Goal: Task Accomplishment & Management: Complete application form

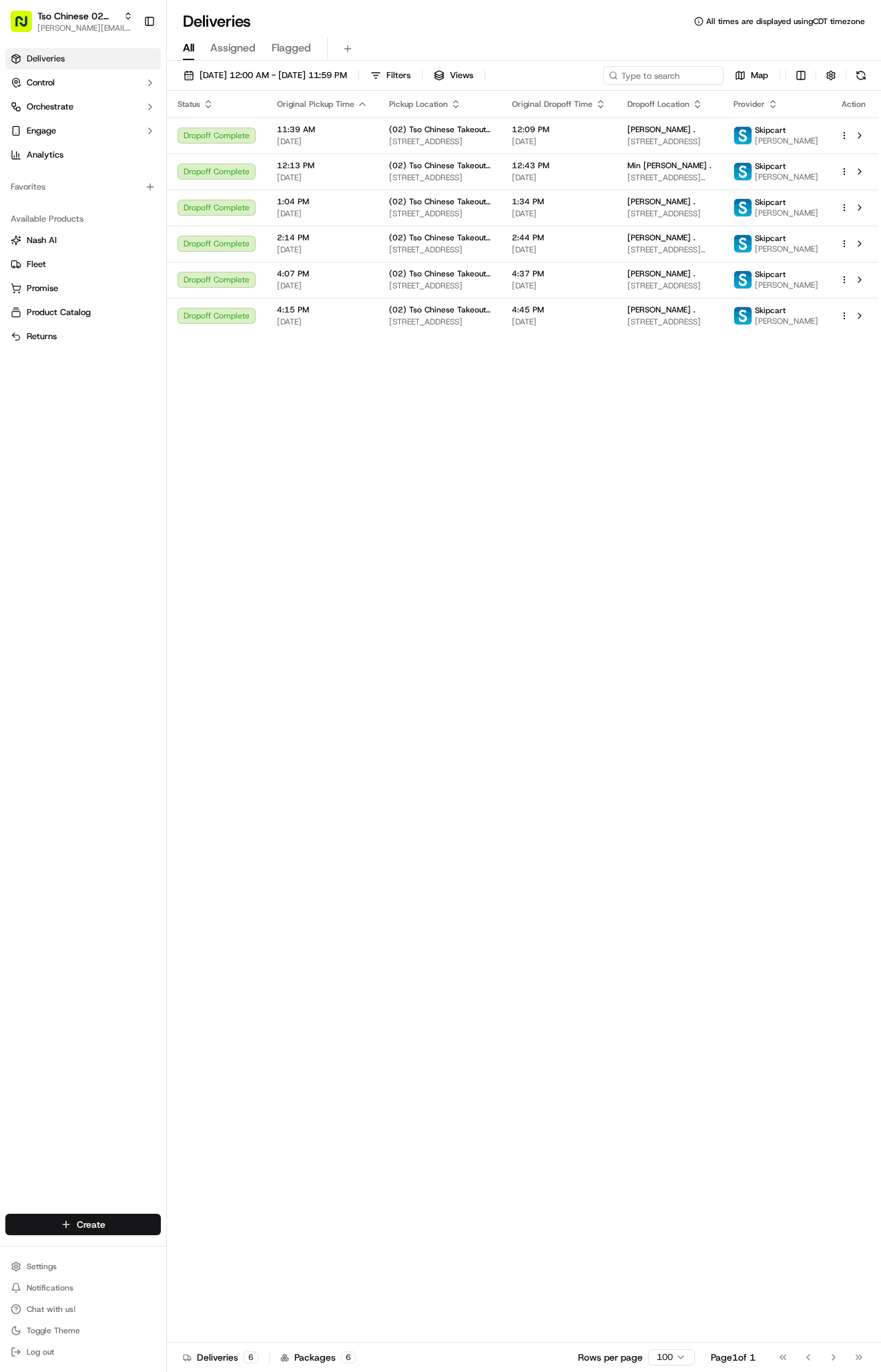
click at [86, 1218] on html "Tso Chinese 02 Arbor [PERSON_NAME][EMAIL_ADDRESS][DOMAIN_NAME] Toggle Sidebar D…" at bounding box center [440, 686] width 881 height 1372
click at [274, 1249] on link "Delivery" at bounding box center [242, 1249] width 149 height 24
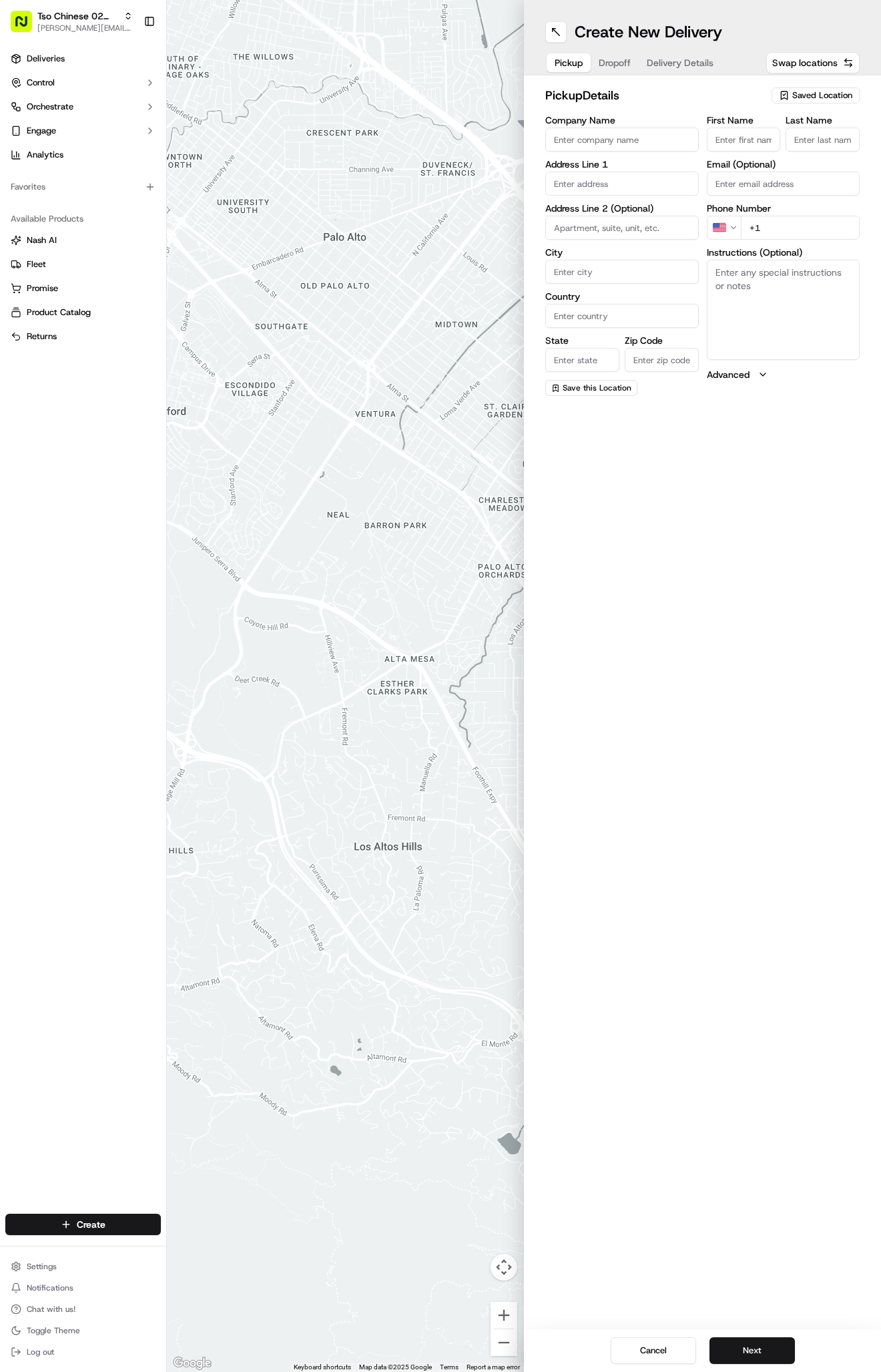
click at [820, 85] on div "pickup Details Saved Location Company Name Address Line 1 Address Line 2 (Optio…" at bounding box center [703, 241] width 357 height 331
click at [819, 99] on span "Saved Location" at bounding box center [822, 96] width 60 height 12
click at [799, 157] on span "(02) Tso Chinese Takeout & Delivery [GEOGRAPHIC_DATA] (02)" at bounding box center [793, 151] width 164 height 24
type input "(02) Tso Chinese Takeout & Delivery [GEOGRAPHIC_DATA]"
type input "Bldg E Ste 402"
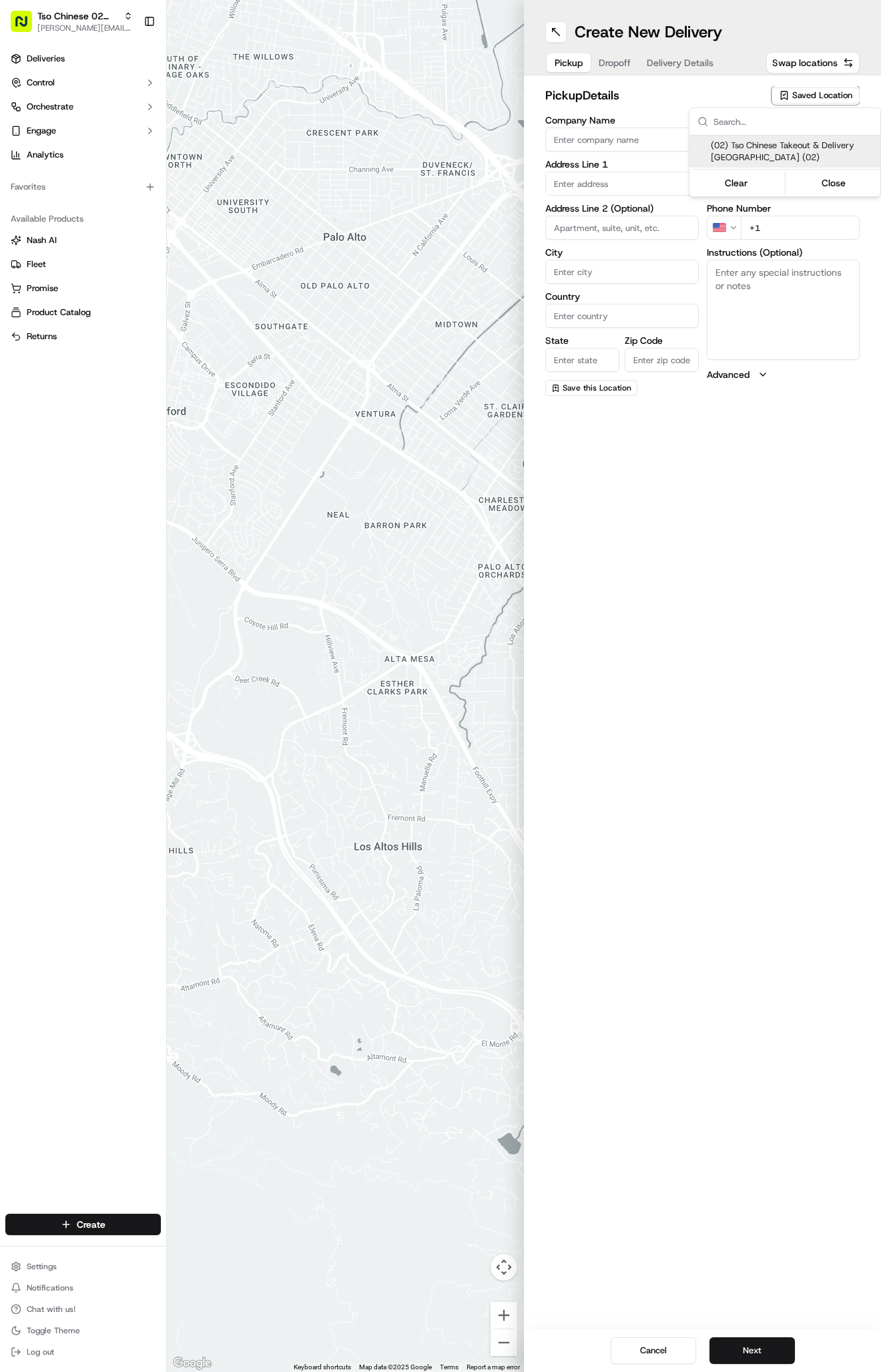
type input "Austin"
type input "US"
type input "[GEOGRAPHIC_DATA]"
type input "78759"
type input "Tso Chinese"
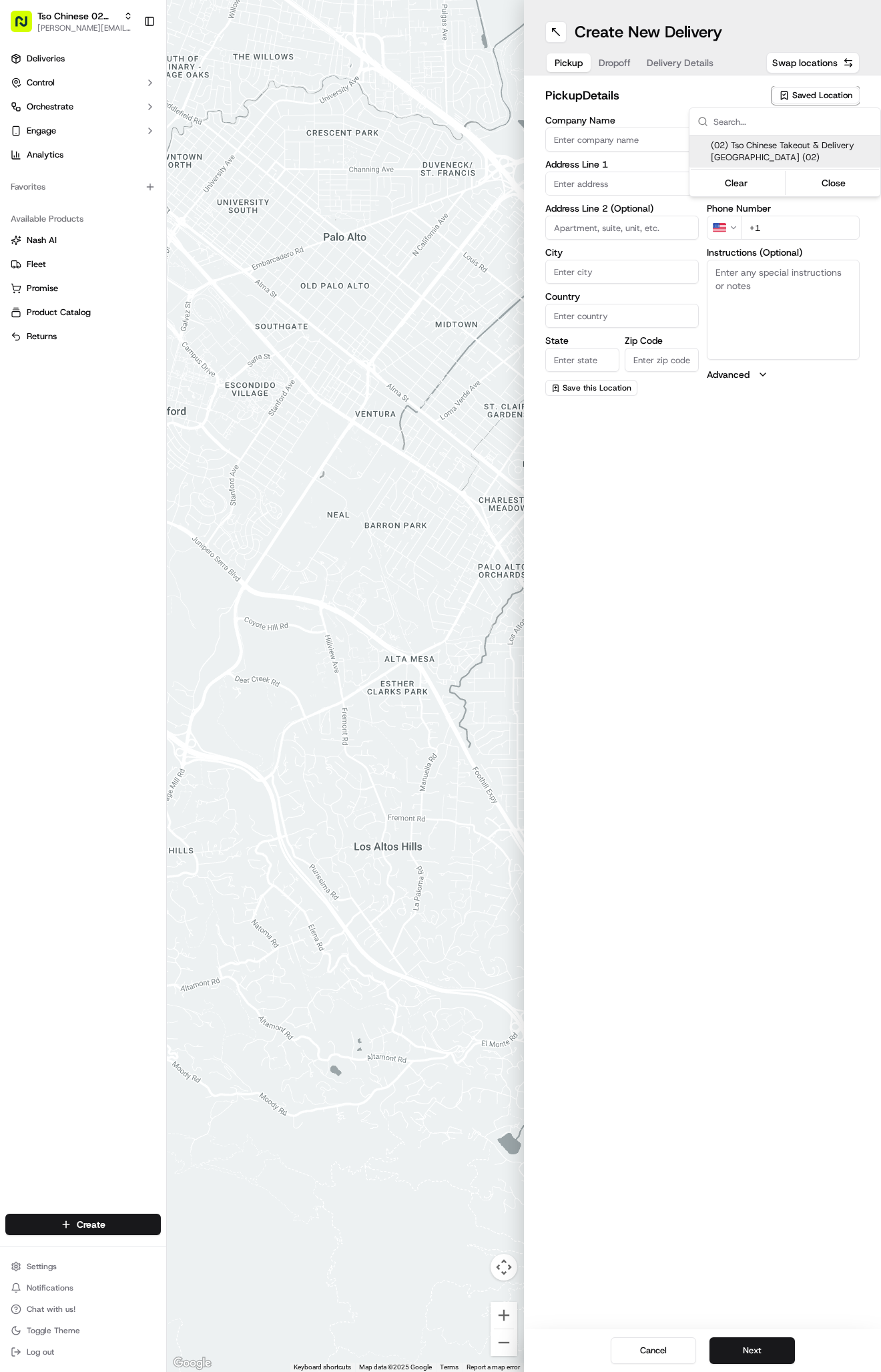
type input "Arboretum Crossing Manager"
type input "[EMAIL_ADDRESS][DOMAIN_NAME]"
type input "[PHONE_NUMBER]"
type textarea "Submit a picture displaying address & food as Proof of Delivery. Envía una foto…"
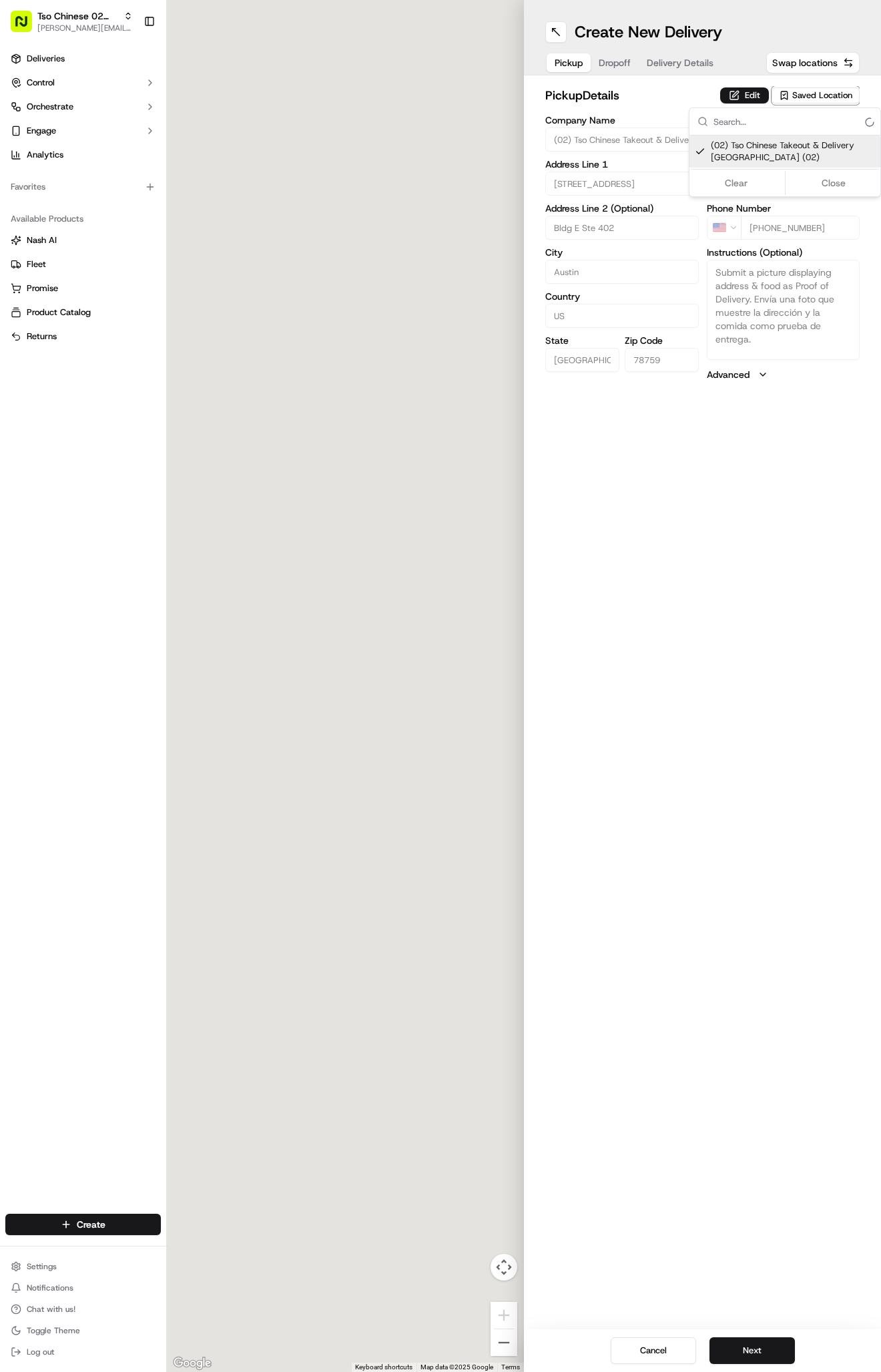
type input "[STREET_ADDRESS]"
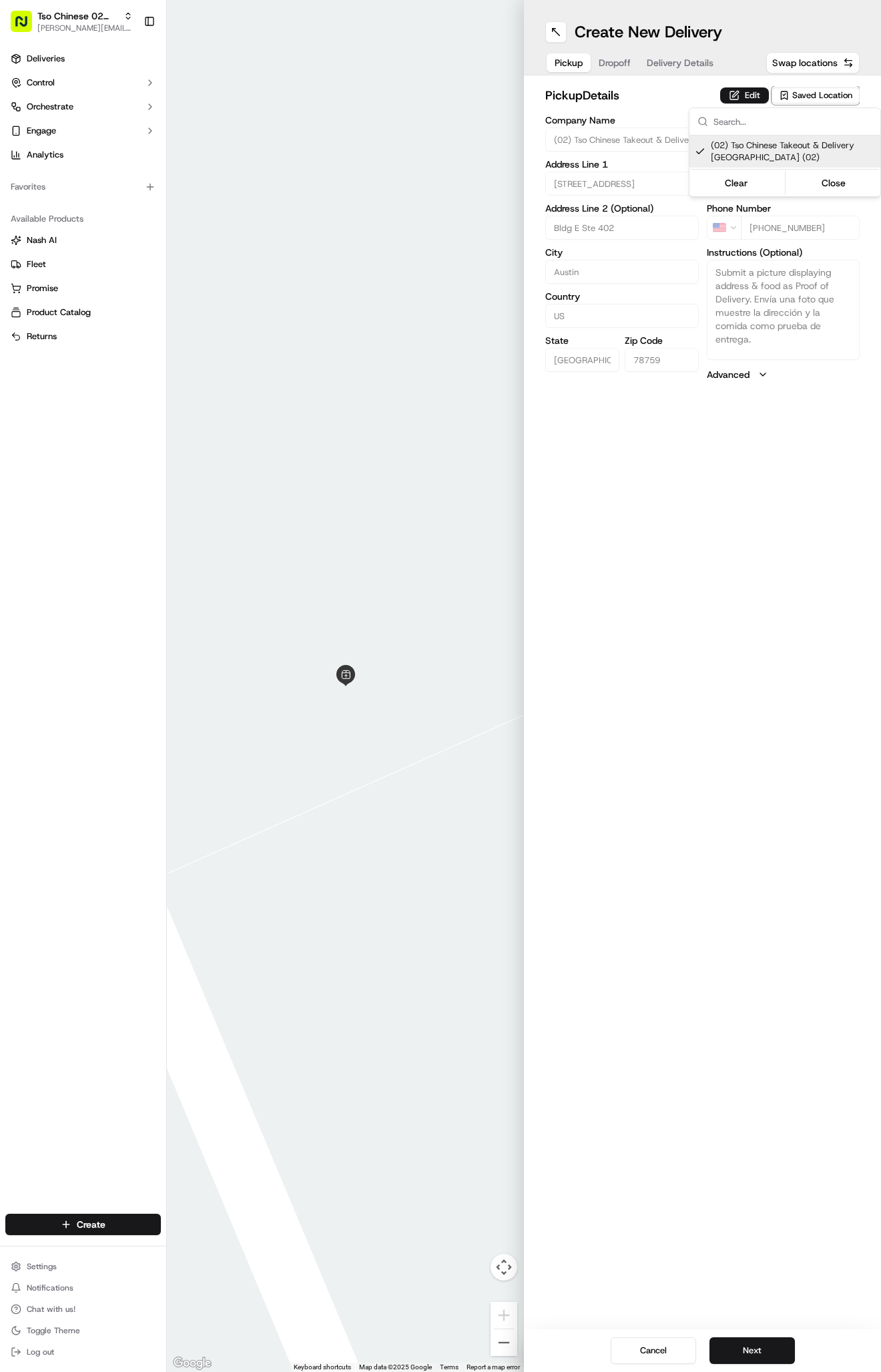
click at [681, 66] on html "Tso Chinese 02 Arbor [PERSON_NAME][EMAIL_ADDRESS][DOMAIN_NAME] Toggle Sidebar D…" at bounding box center [440, 686] width 881 height 1372
click at [684, 60] on span "Delivery Details" at bounding box center [680, 63] width 67 height 14
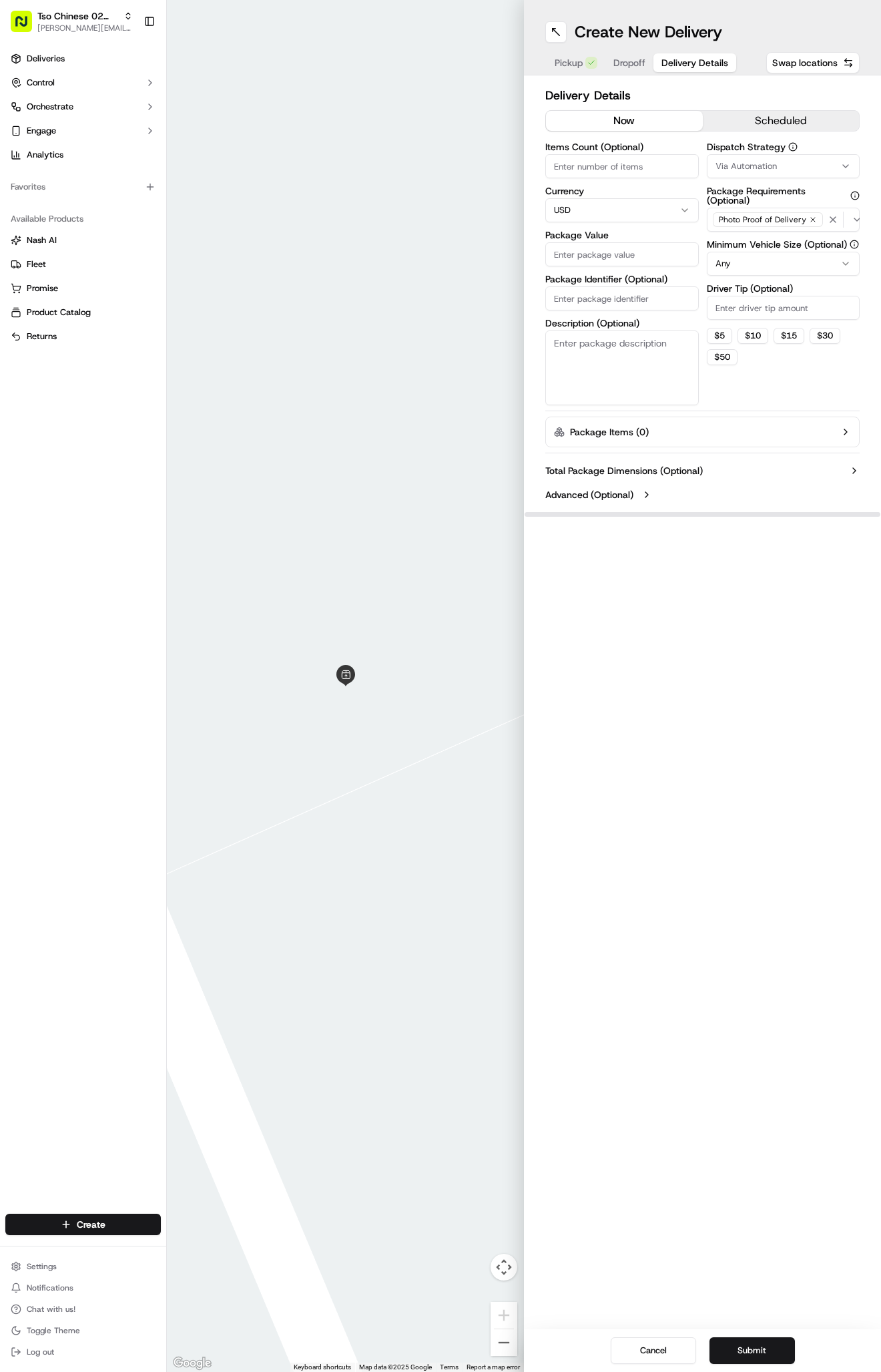
click at [738, 163] on span "Via Automation" at bounding box center [746, 166] width 62 height 12
click at [739, 239] on span "Tso Arbor Strategy" at bounding box center [793, 239] width 164 height 12
click at [736, 316] on html "Tso Chinese 02 Arbor [PERSON_NAME][EMAIL_ADDRESS][DOMAIN_NAME] Toggle Sidebar D…" at bounding box center [440, 686] width 881 height 1372
click at [733, 309] on input "Driver Tip (Optional)" at bounding box center [784, 308] width 154 height 24
type input "2"
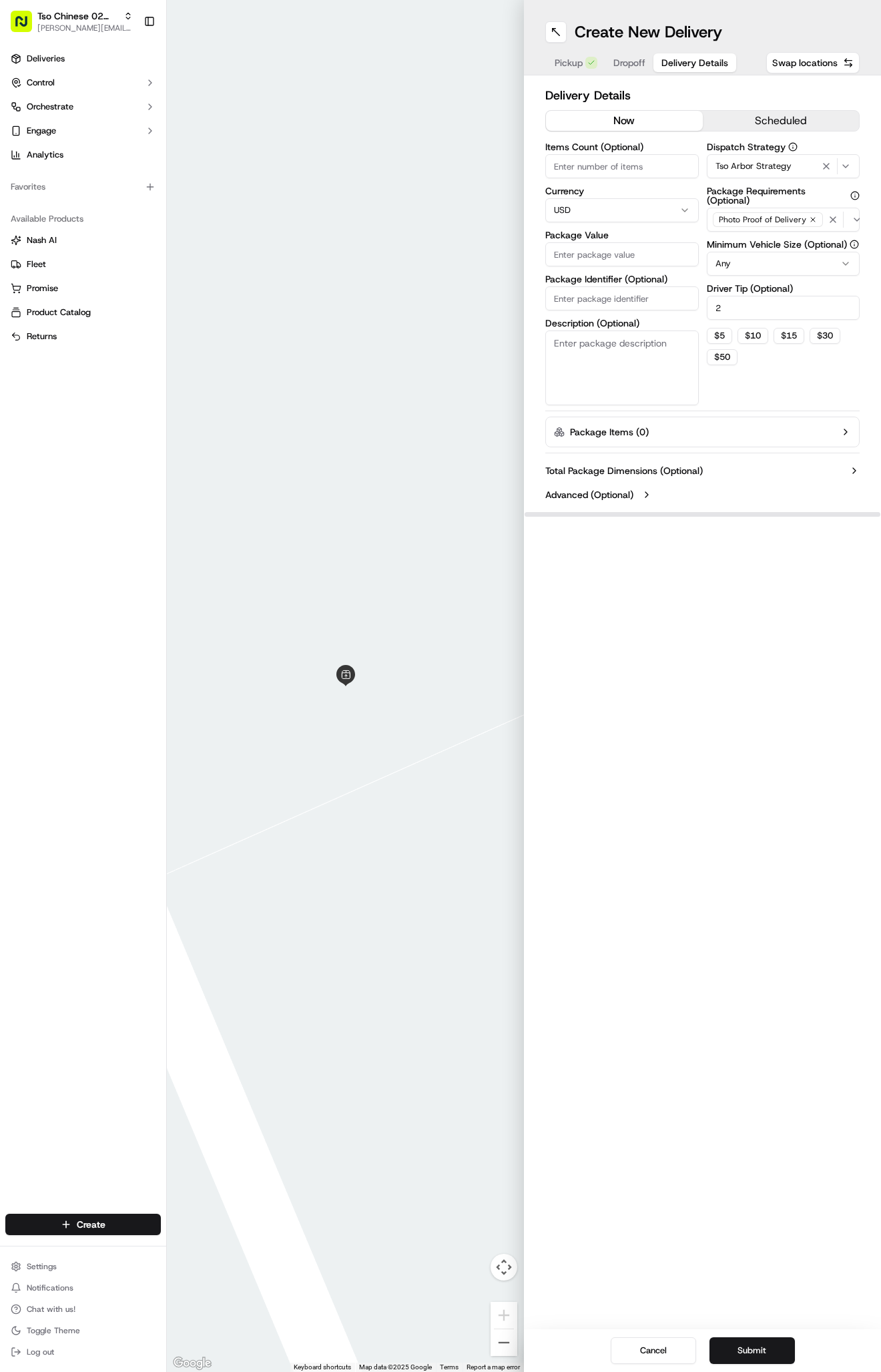
click at [614, 291] on input "Package Identifier (Optional)" at bounding box center [622, 298] width 154 height 24
paste input "RGUJEOM"
type input "RGUJEOM"
click at [629, 255] on input "Package Value" at bounding box center [622, 255] width 154 height 24
click at [608, 247] on input "Package Value" at bounding box center [622, 255] width 154 height 24
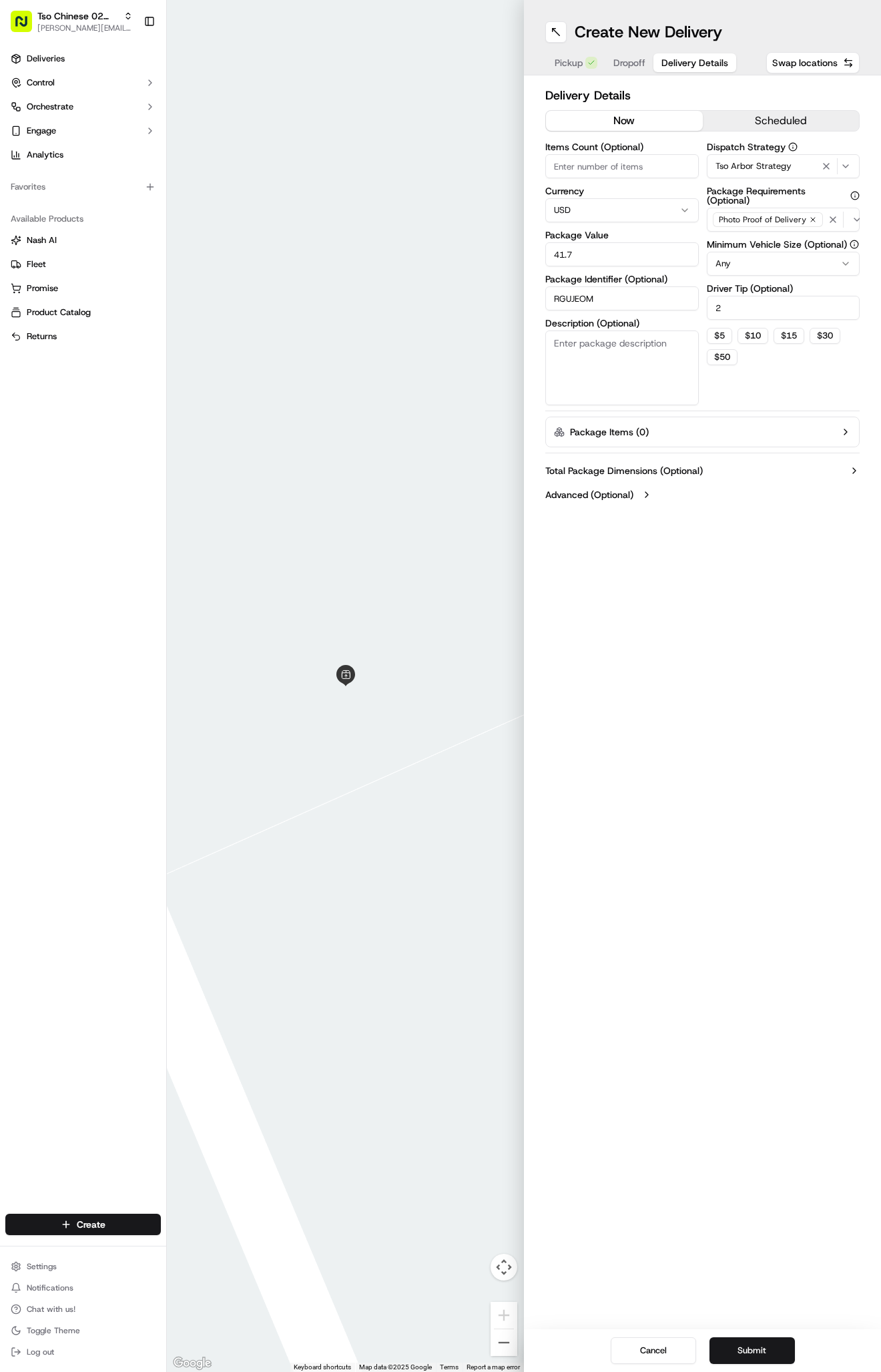
type input "41.78"
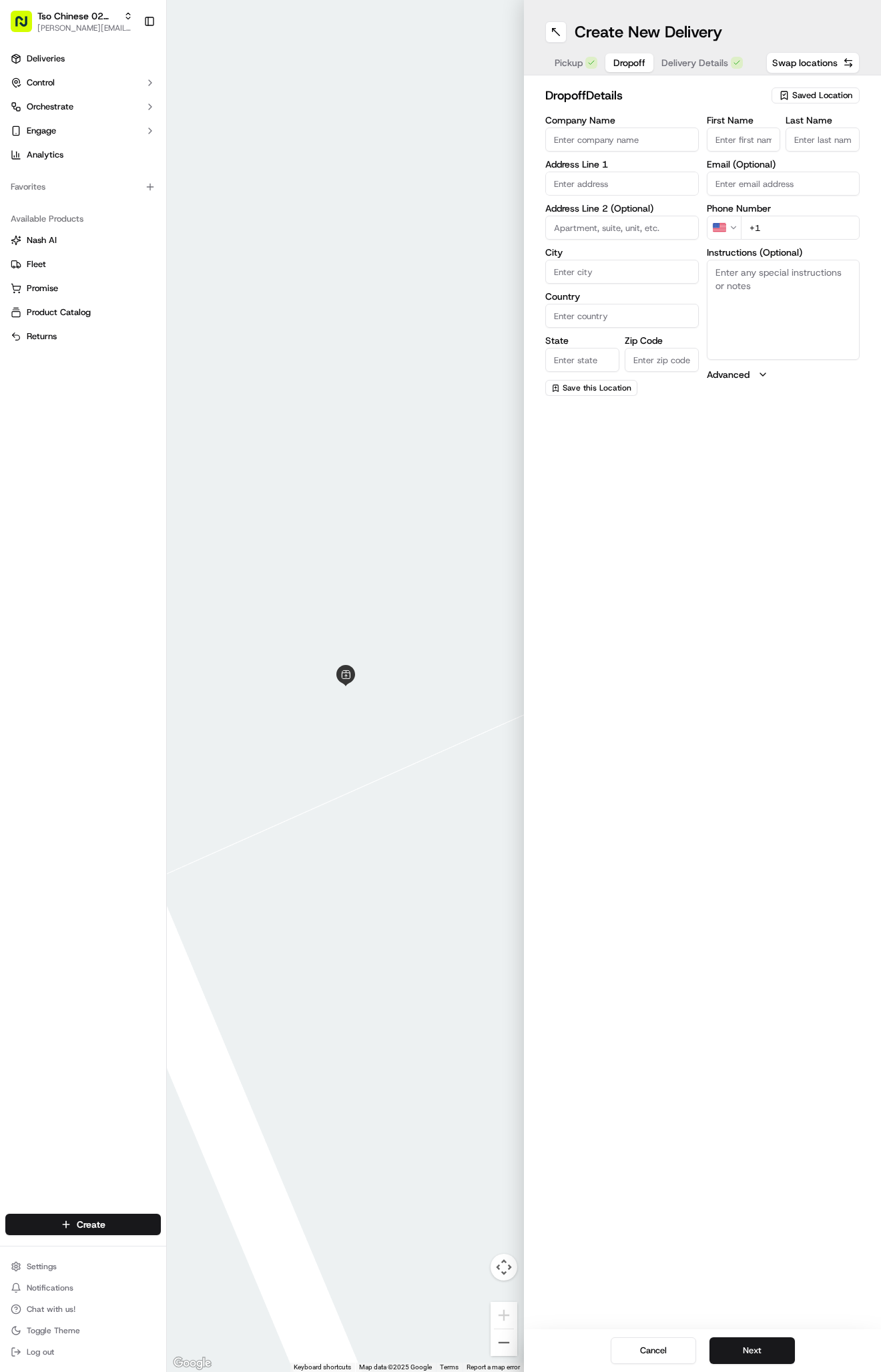
click at [639, 69] on span "Dropoff" at bounding box center [630, 63] width 32 height 14
paste input "[PERSON_NAME]"
type input "[PERSON_NAME]"
type input "."
paste input "[PHONE_NUMBER]"
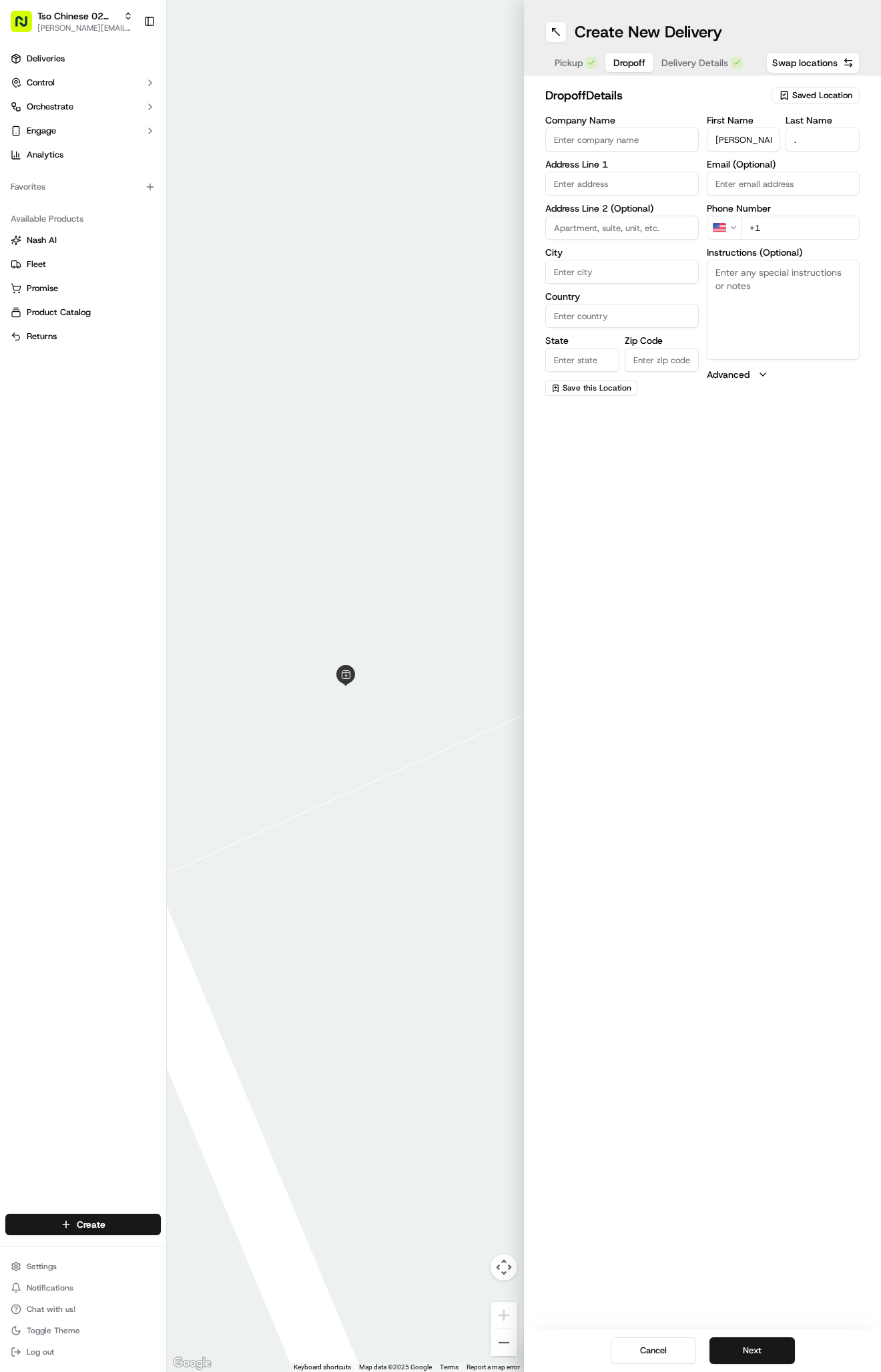
type input "[PHONE_NUMBER]"
paste input "[STREET_ADDRESS]"
click at [634, 212] on div "[STREET_ADDRESS]" at bounding box center [622, 212] width 147 height 20
type input "[STREET_ADDRESS]"
type input "Austin"
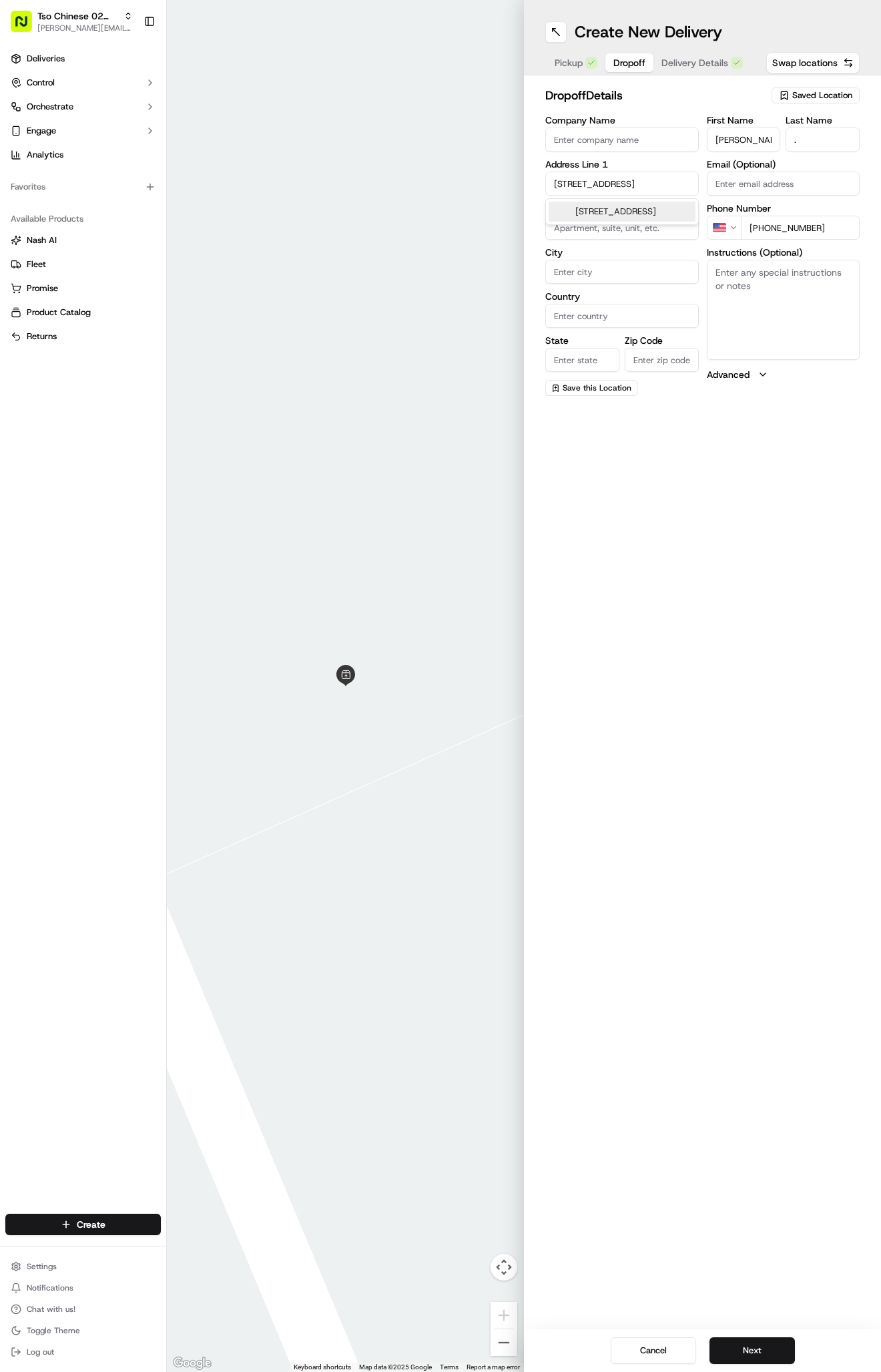
type input "[GEOGRAPHIC_DATA]"
type input "78757"
type input "[STREET_ADDRESS]"
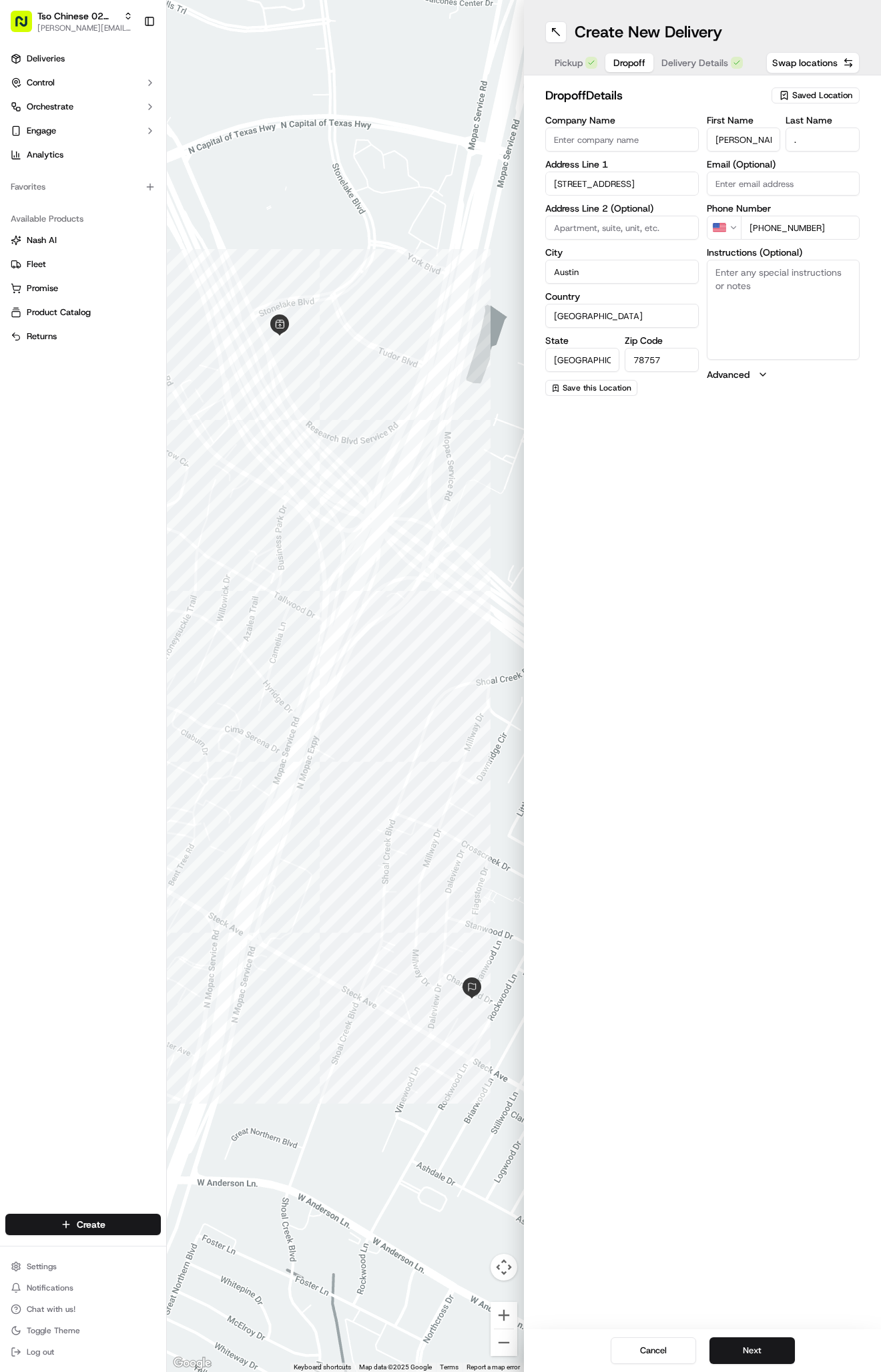
click at [751, 1334] on div "Cancel Next" at bounding box center [703, 1350] width 357 height 43
click at [751, 1340] on button "Next" at bounding box center [751, 1350] width 85 height 26
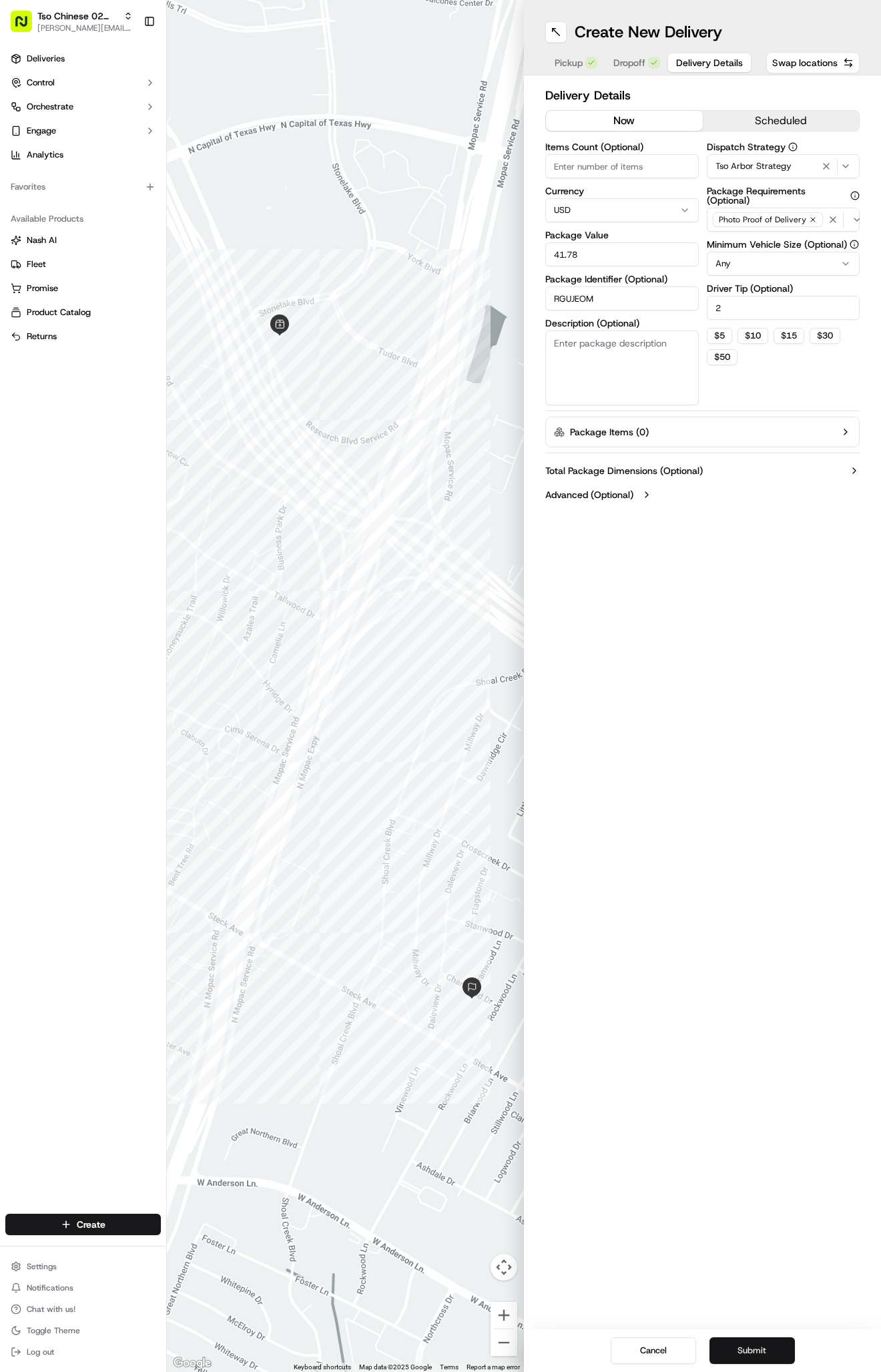
click at [751, 1340] on button "Submit" at bounding box center [751, 1350] width 85 height 26
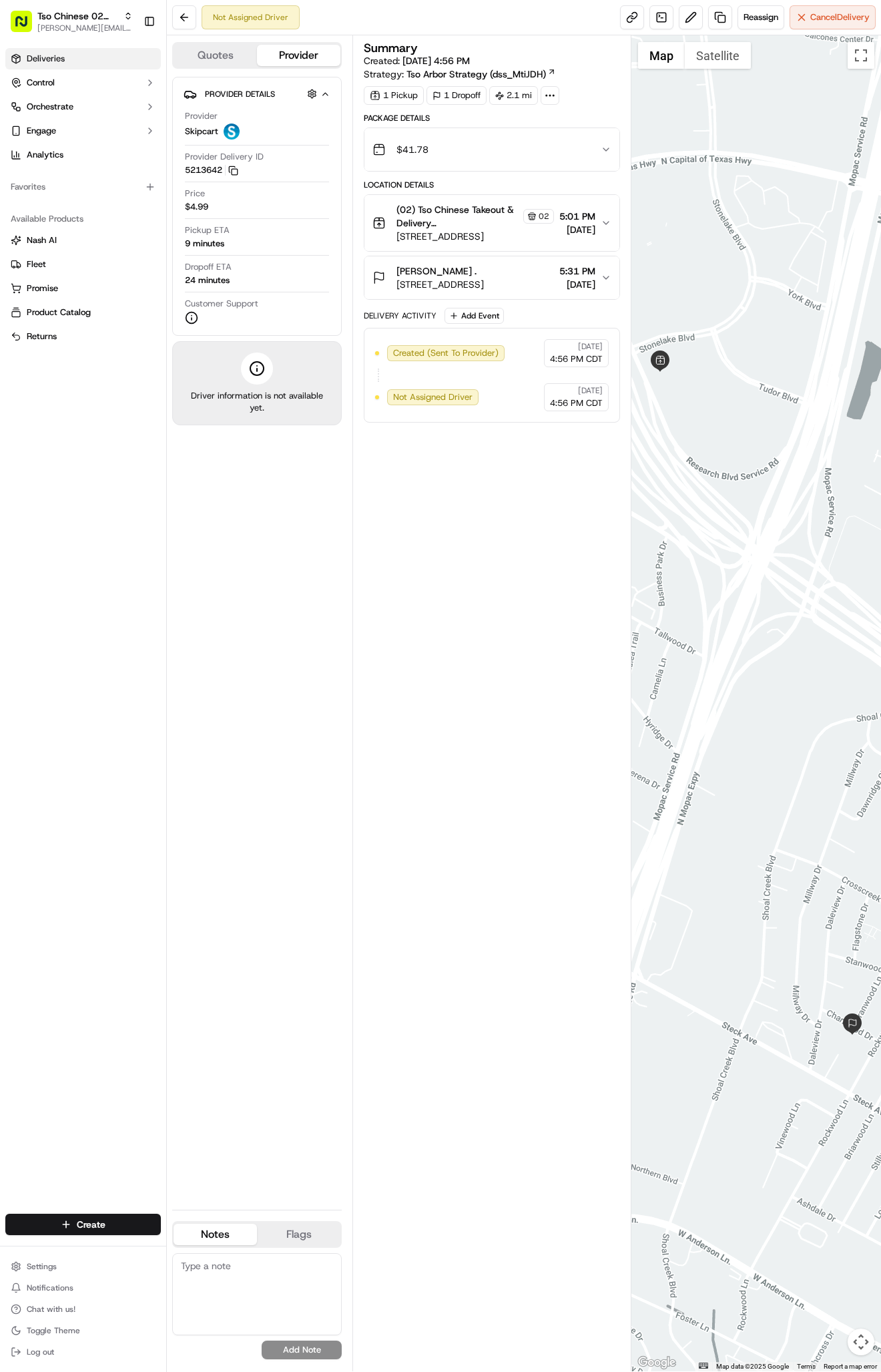
click at [75, 56] on link "Deliveries" at bounding box center [83, 59] width 156 height 21
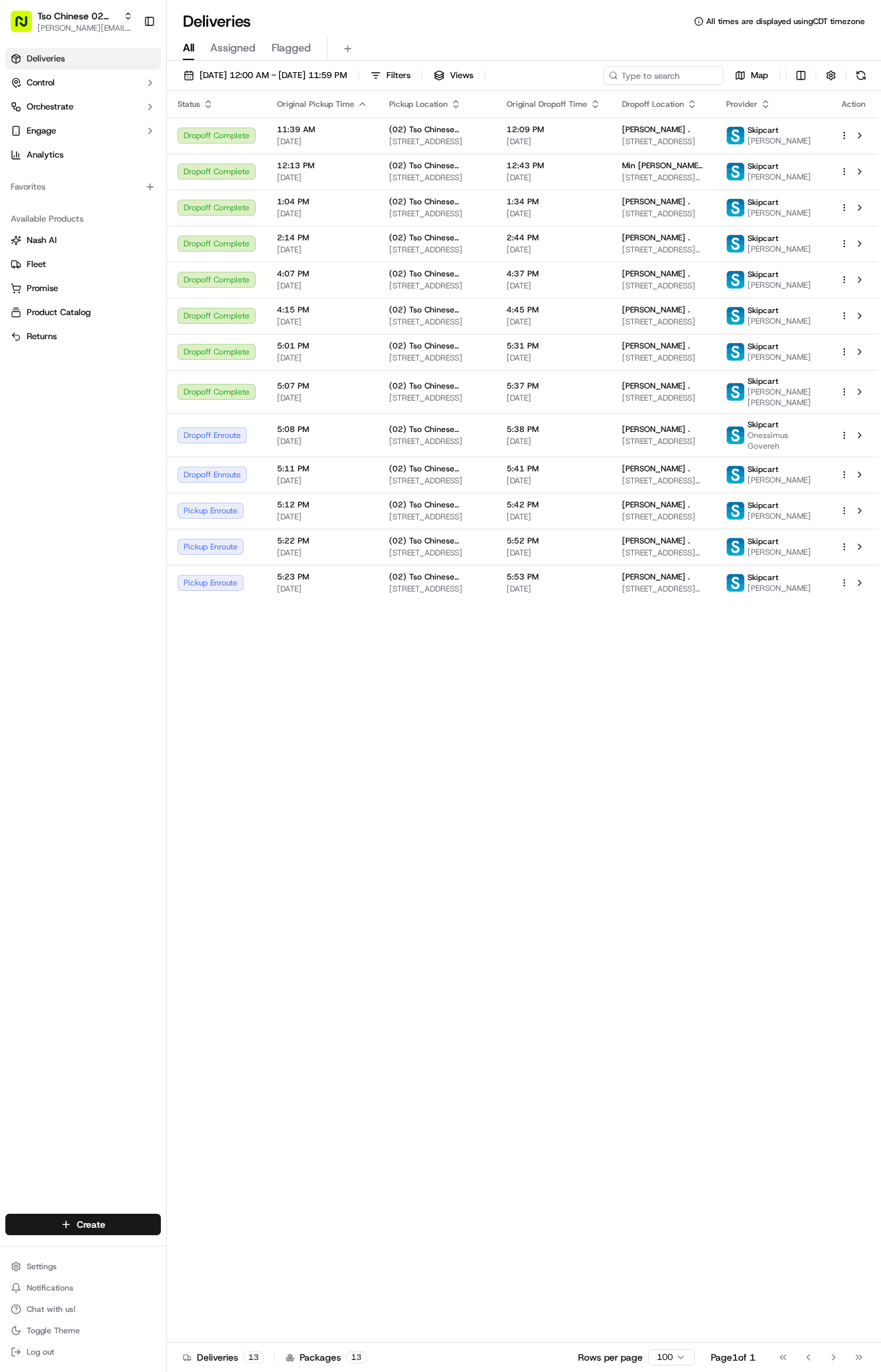
click at [655, 582] on span "[PERSON_NAME] ." at bounding box center [656, 577] width 68 height 11
click at [598, 594] on span "[DATE]" at bounding box center [553, 589] width 94 height 11
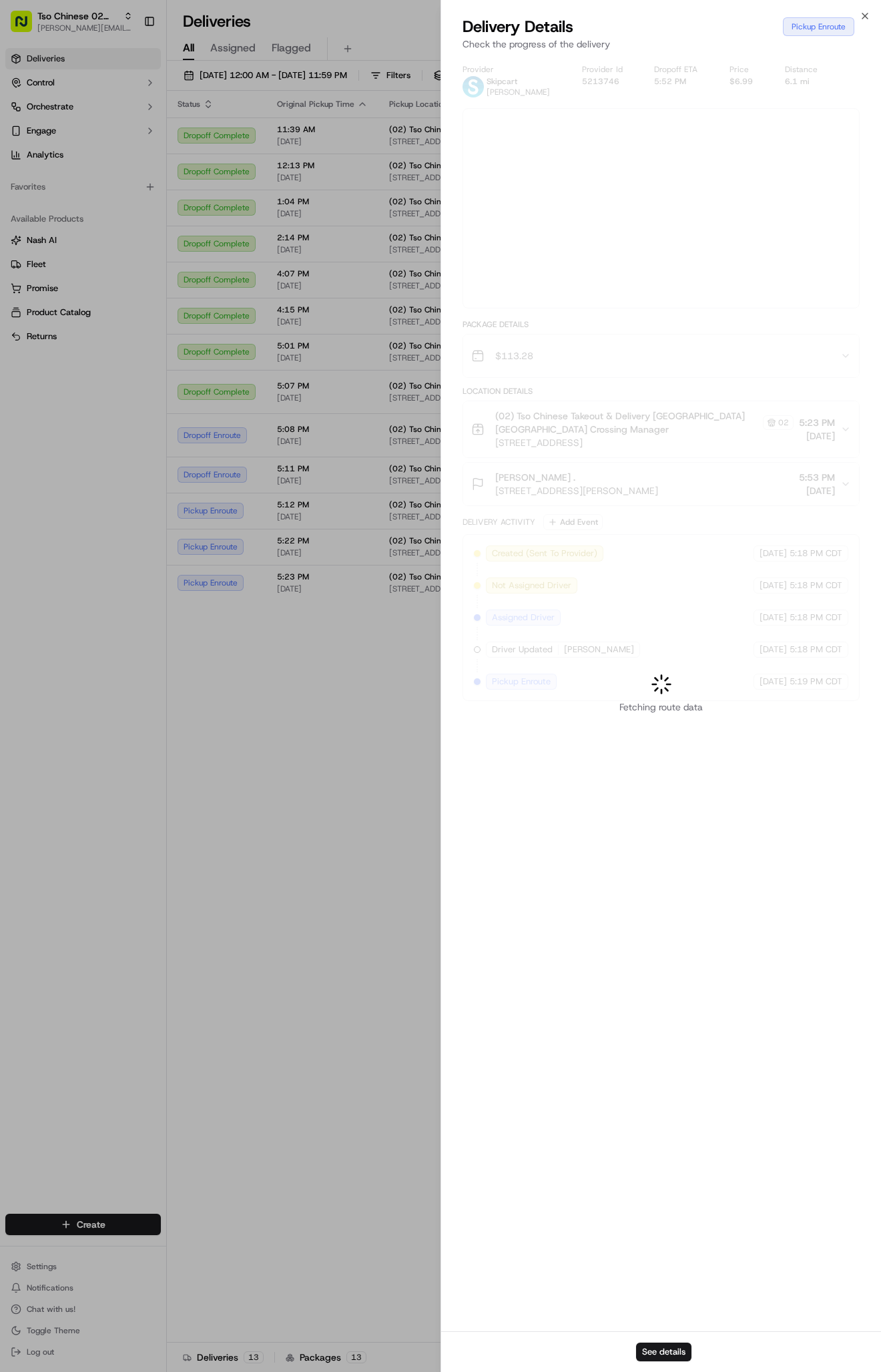
click at [598, 662] on div at bounding box center [440, 686] width 881 height 1372
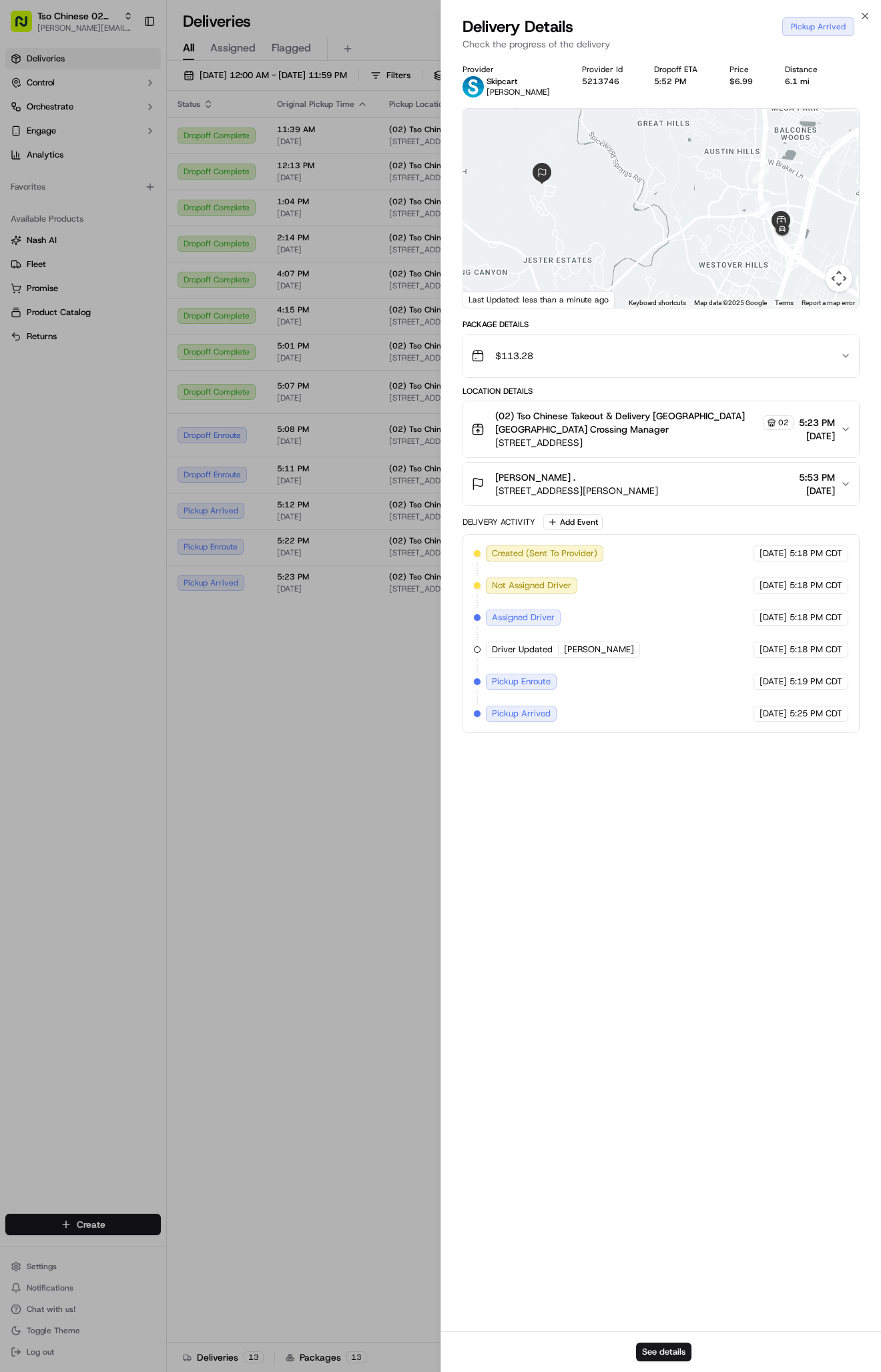
click at [267, 876] on div "Status Original Pickup Time Pickup Location Original Dropoff Time Dropoff Locat…" at bounding box center [523, 717] width 712 height 1252
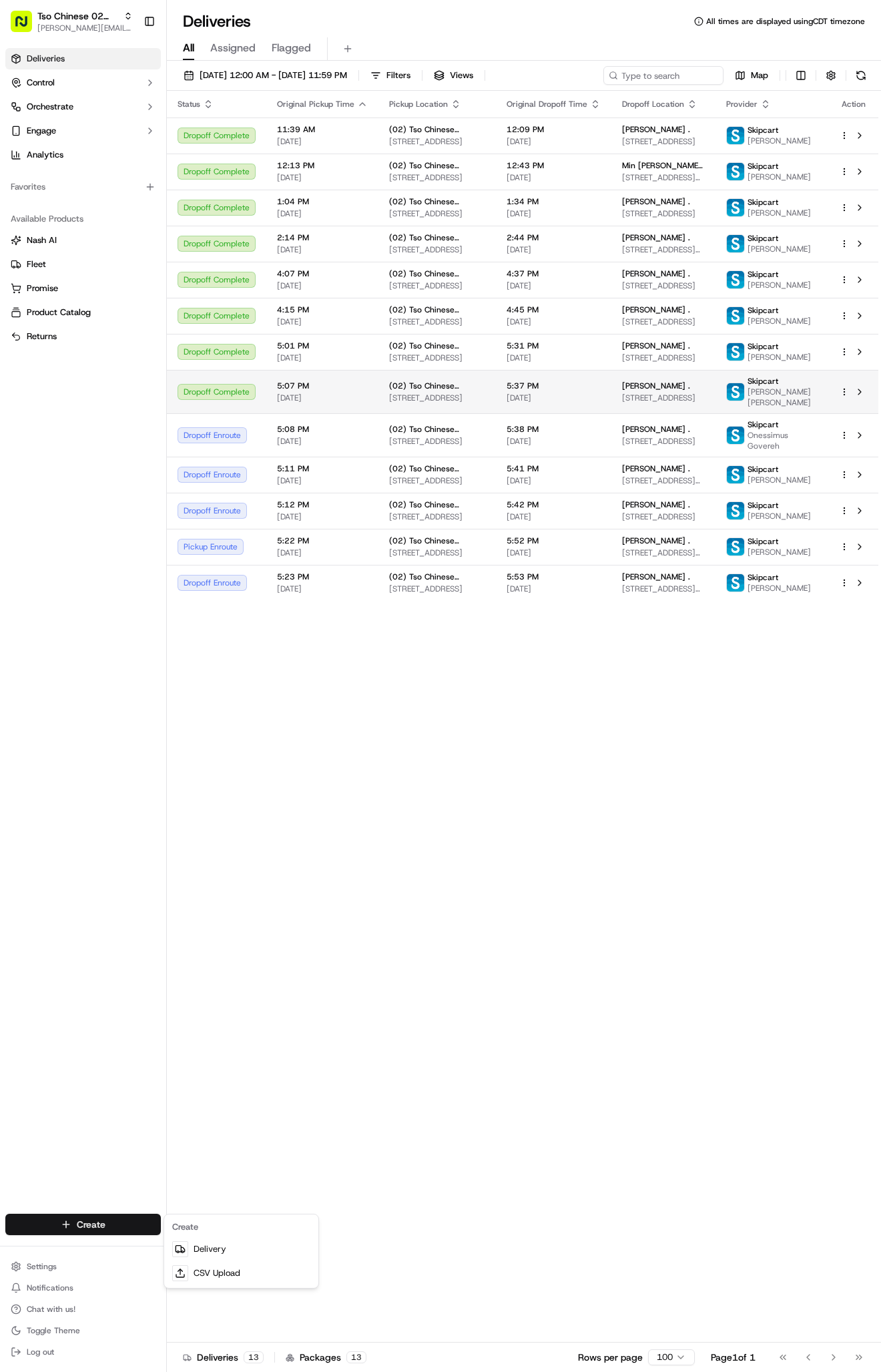
click at [76, 1221] on html "Tso Chinese 02 Arbor [PERSON_NAME][EMAIL_ADDRESS][DOMAIN_NAME] Toggle Sidebar D…" at bounding box center [440, 686] width 881 height 1372
click at [75, 1221] on html "Tso Chinese 02 Arbor [PERSON_NAME][EMAIL_ADDRESS][DOMAIN_NAME] Toggle Sidebar D…" at bounding box center [440, 686] width 881 height 1372
click at [197, 1252] on link "Delivery" at bounding box center [242, 1249] width 149 height 24
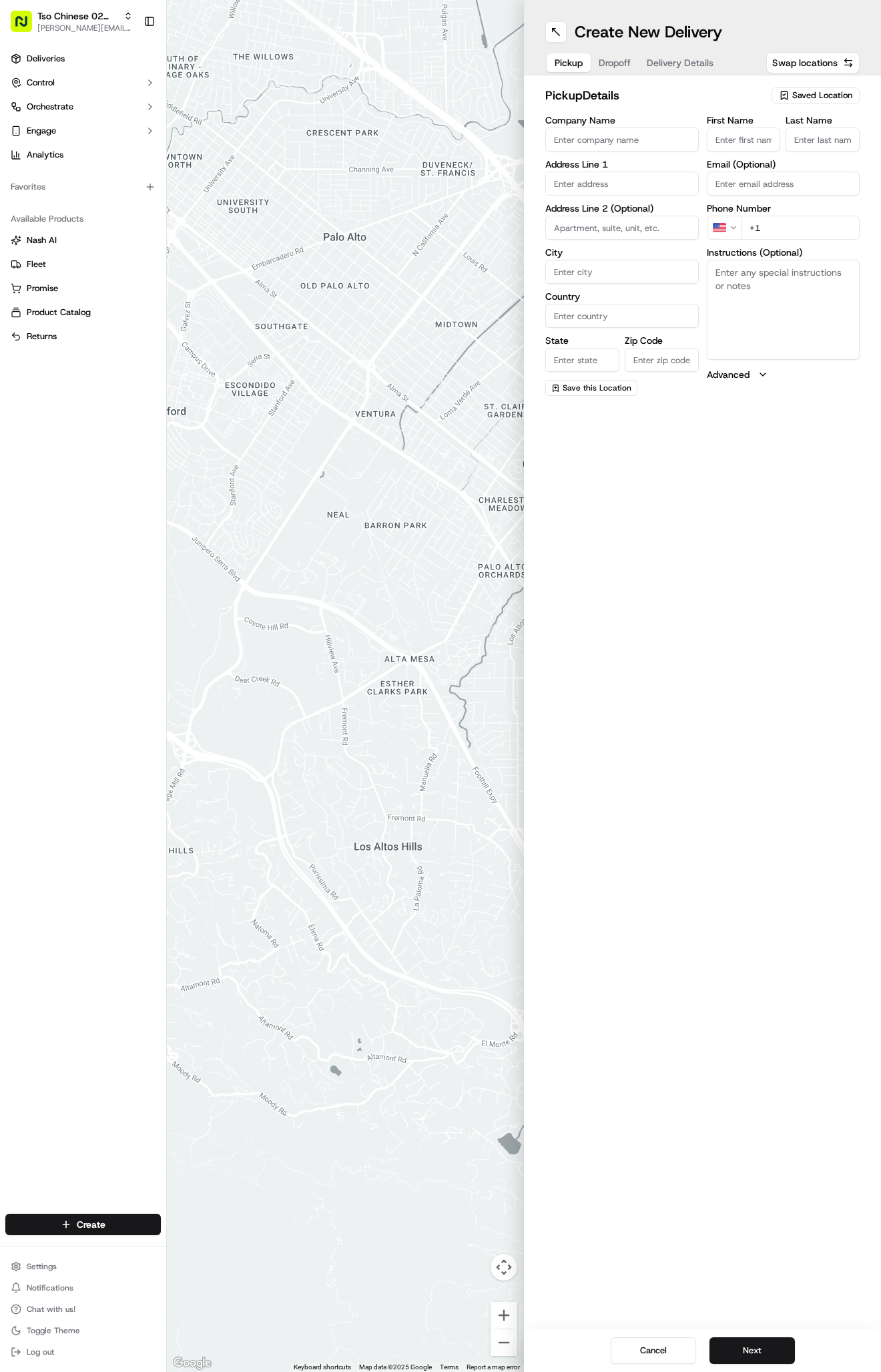
click at [813, 93] on span "Saved Location" at bounding box center [822, 96] width 60 height 12
click at [812, 143] on span "(02) Tso Chinese Takeout & Delivery [GEOGRAPHIC_DATA] (02)" at bounding box center [793, 151] width 164 height 24
type input "(02) Tso Chinese Takeout & Delivery [GEOGRAPHIC_DATA]"
type input "Bldg E Ste 402"
type input "Austin"
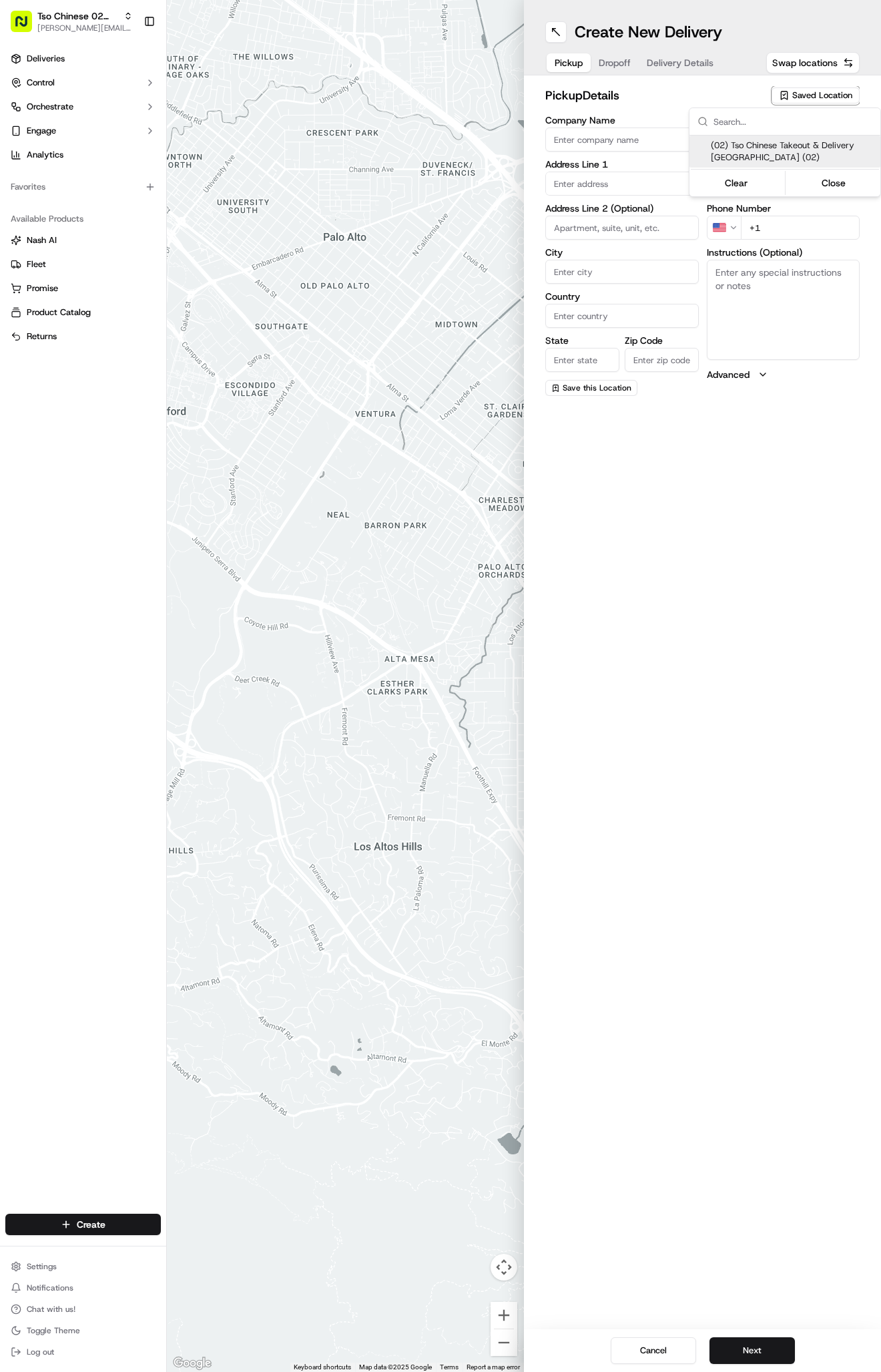
type input "US"
type input "[GEOGRAPHIC_DATA]"
type input "78759"
type input "Tso Chinese"
type input "Arboretum Crossing Manager"
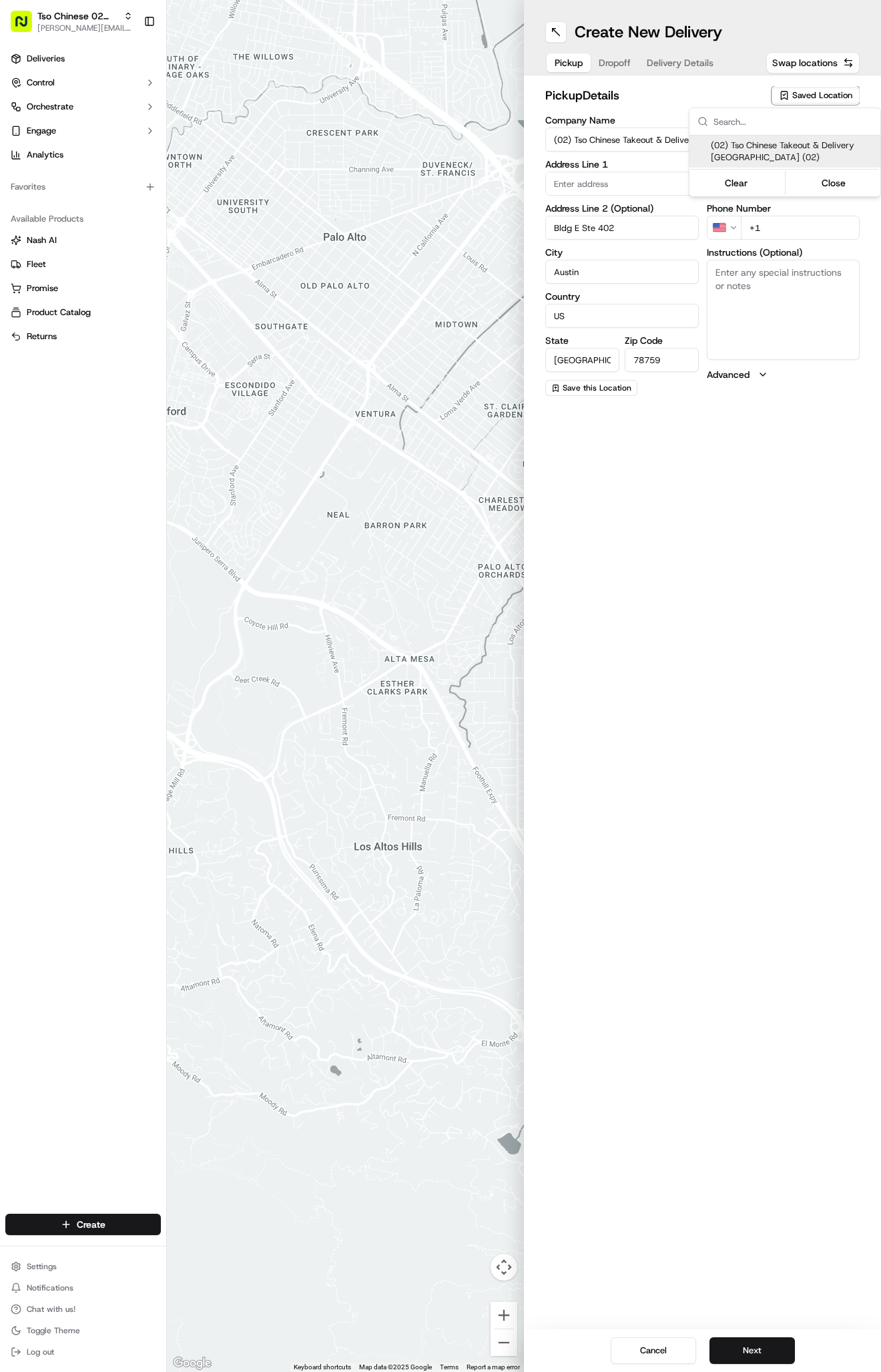
type input "[EMAIL_ADDRESS][DOMAIN_NAME]"
type input "[PHONE_NUMBER]"
type textarea "Submit a picture displaying address & food as Proof of Delivery. Envía una foto…"
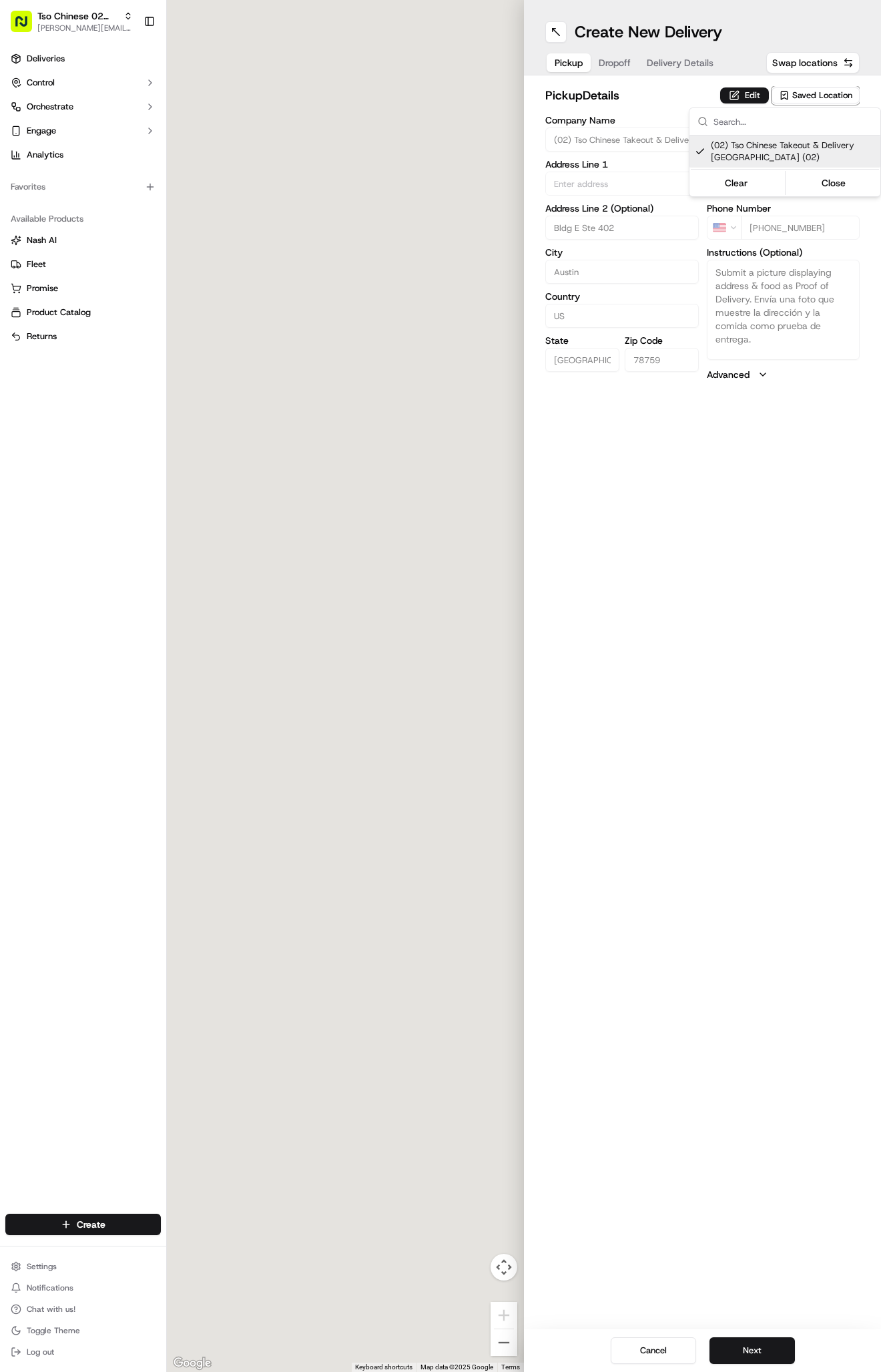
type input "[STREET_ADDRESS]"
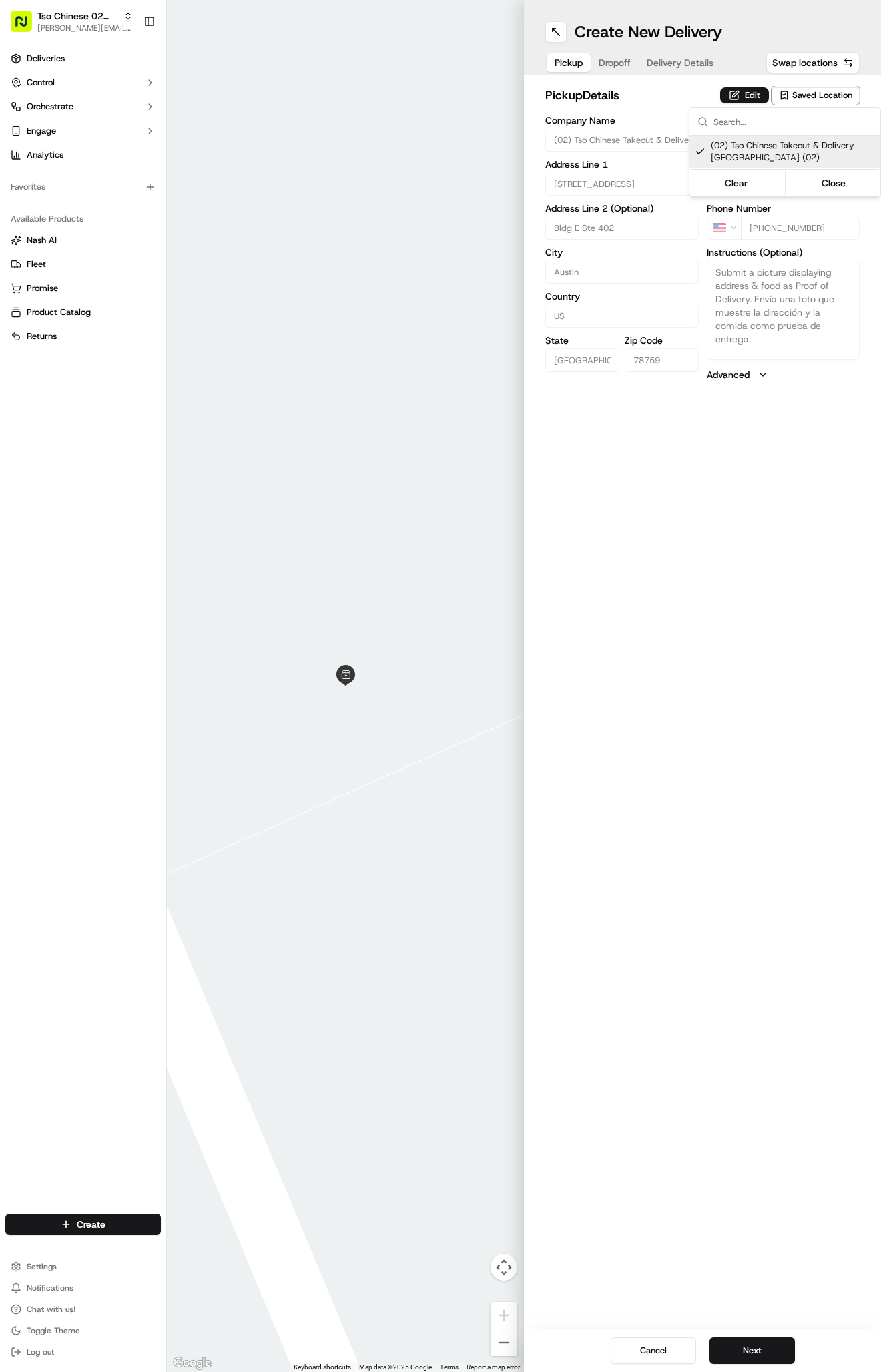
click at [716, 57] on html "Tso Chinese 02 Arbor [PERSON_NAME][EMAIL_ADDRESS][DOMAIN_NAME] Toggle Sidebar D…" at bounding box center [440, 686] width 881 height 1372
click at [686, 57] on span "Delivery Details" at bounding box center [680, 63] width 67 height 14
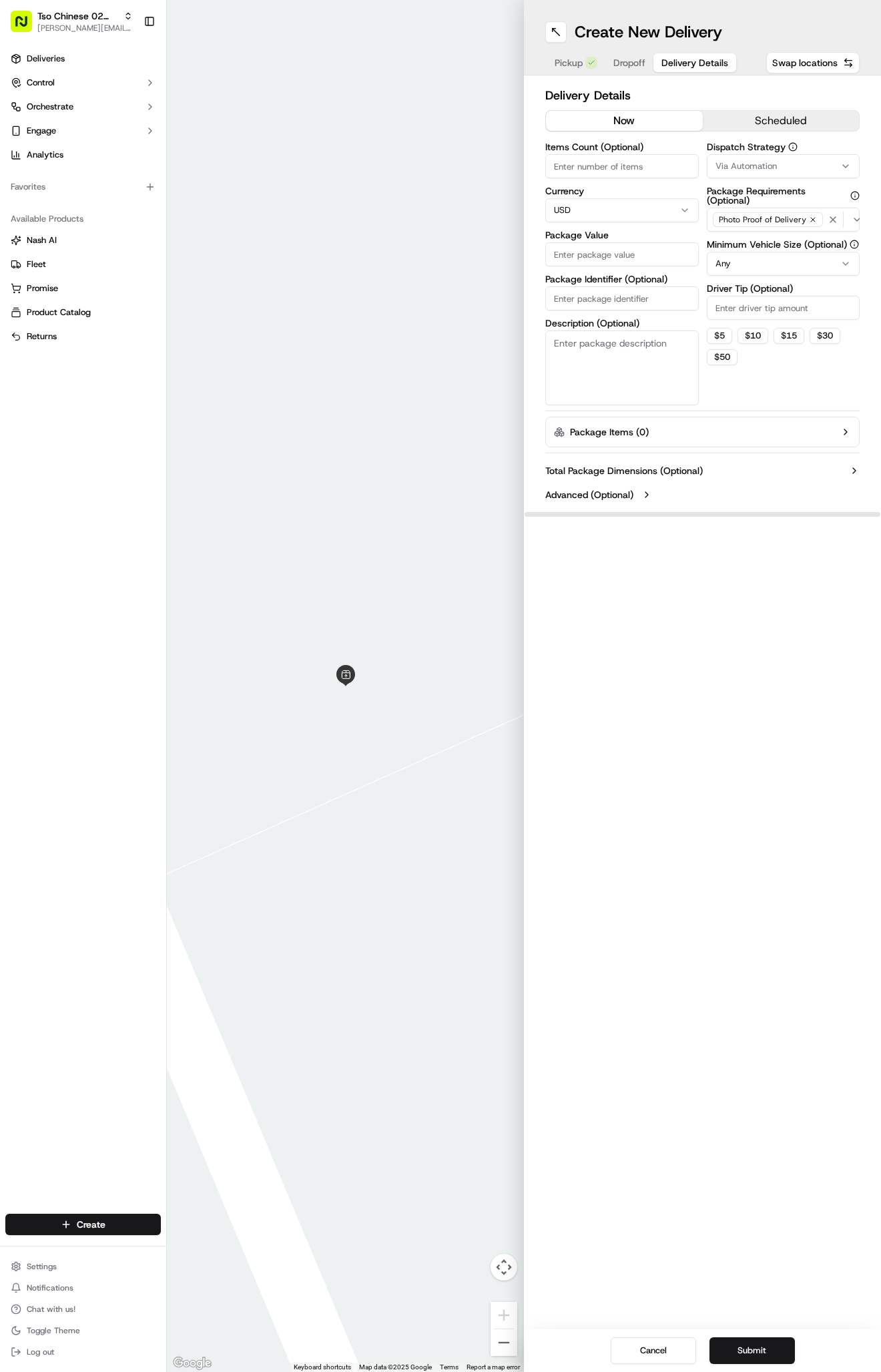
click at [725, 174] on button "Via Automation" at bounding box center [784, 166] width 154 height 24
click at [717, 248] on div "Tso Arbor Strategy" at bounding box center [785, 239] width 191 height 20
click at [719, 326] on html "Tso Chinese 02 Arbor [PERSON_NAME][EMAIL_ADDRESS][DOMAIN_NAME] Toggle Sidebar D…" at bounding box center [440, 686] width 881 height 1372
click at [720, 309] on input "Driver Tip (Optional)" at bounding box center [784, 308] width 154 height 24
type input "2"
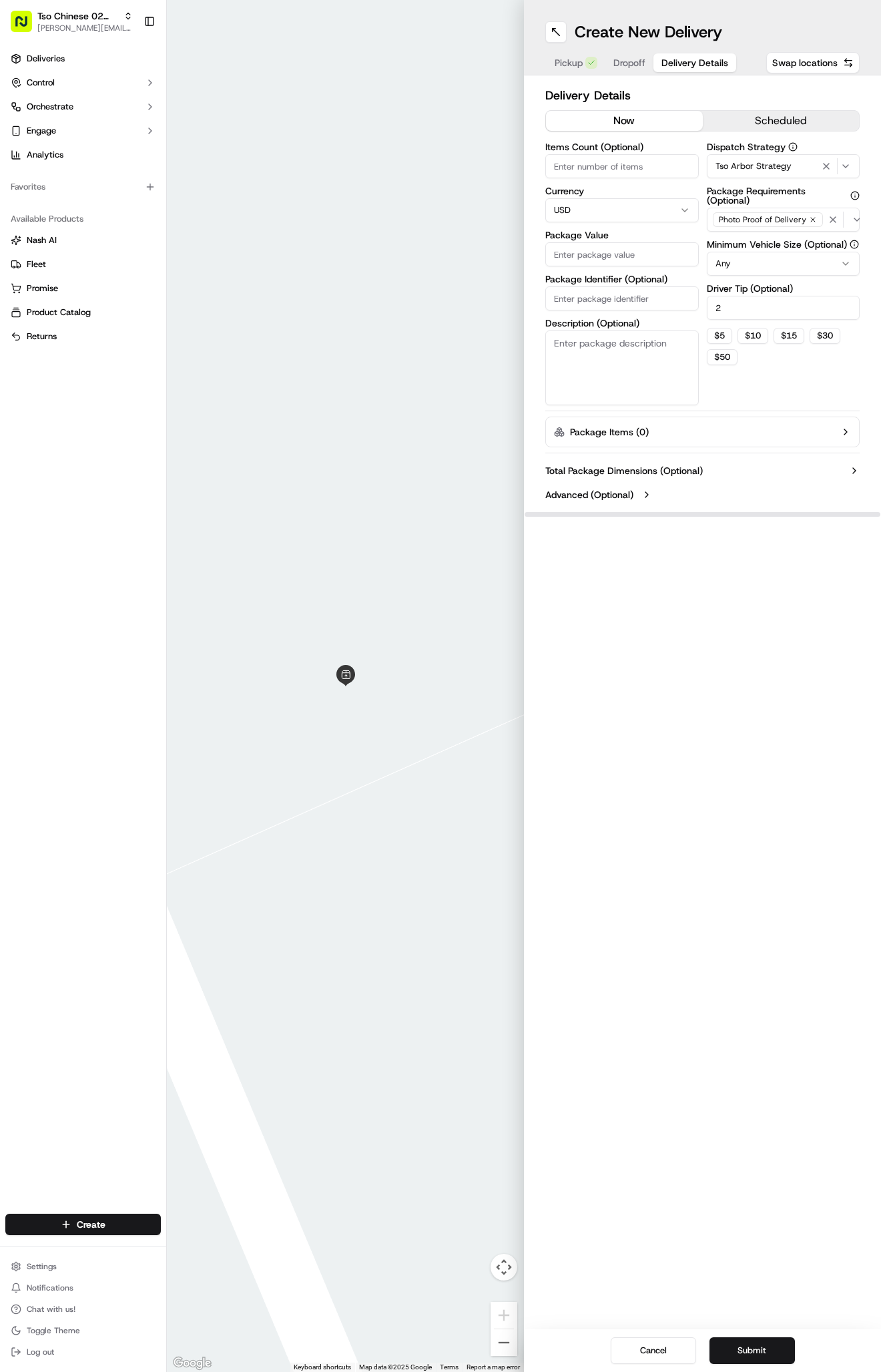
click at [617, 314] on div "Items Count (Optional) Currency USD Package Value Package Identifier (Optional)…" at bounding box center [622, 273] width 154 height 263
click at [617, 297] on input "Package Identifier (Optional)" at bounding box center [622, 298] width 154 height 24
paste input "I5NKWS7"
type input "I5NKWS7"
click at [605, 256] on input "Package Value" at bounding box center [622, 255] width 154 height 24
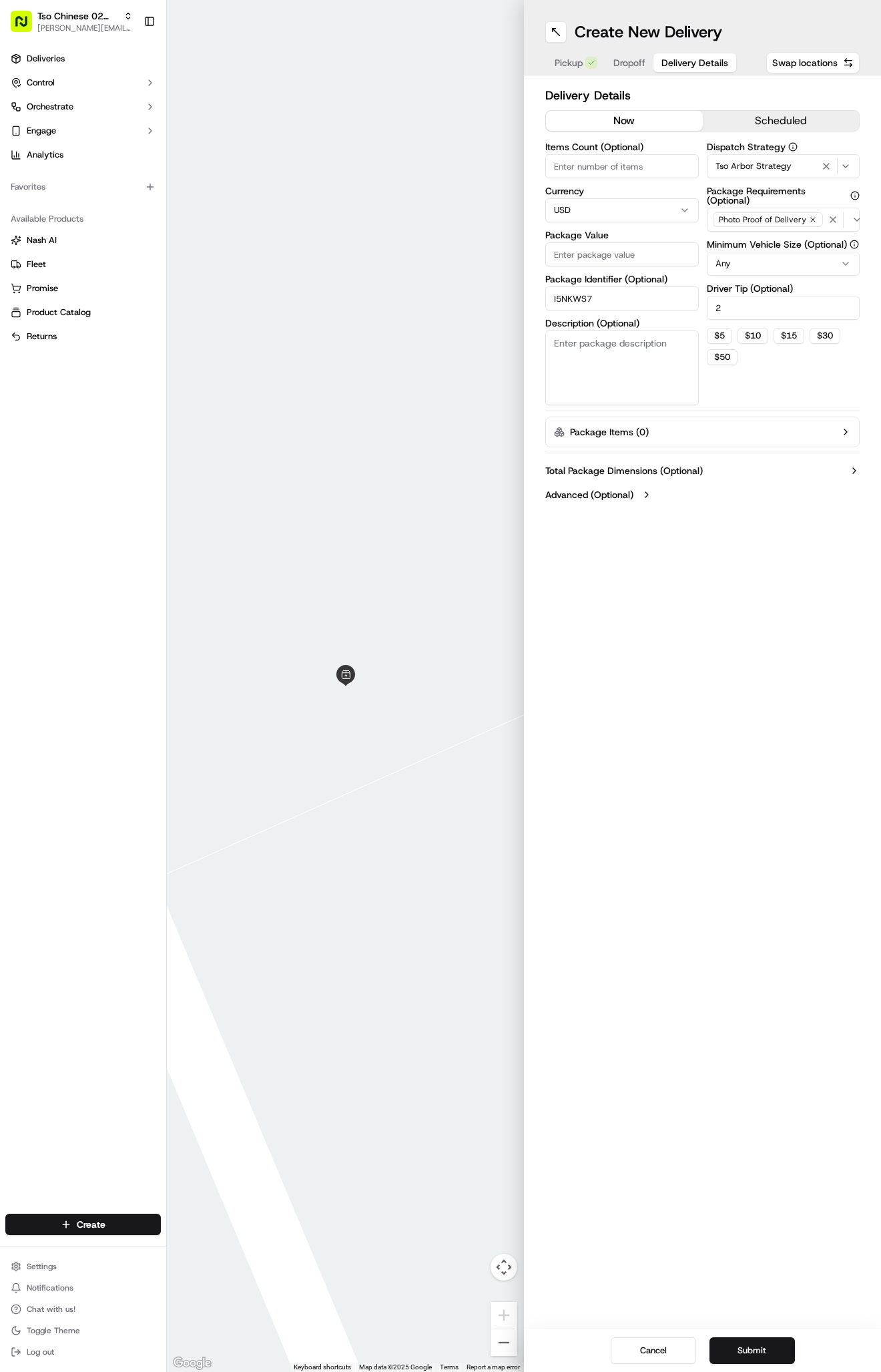
click at [614, 250] on input "Package Value" at bounding box center [622, 255] width 154 height 24
type input "68.58"
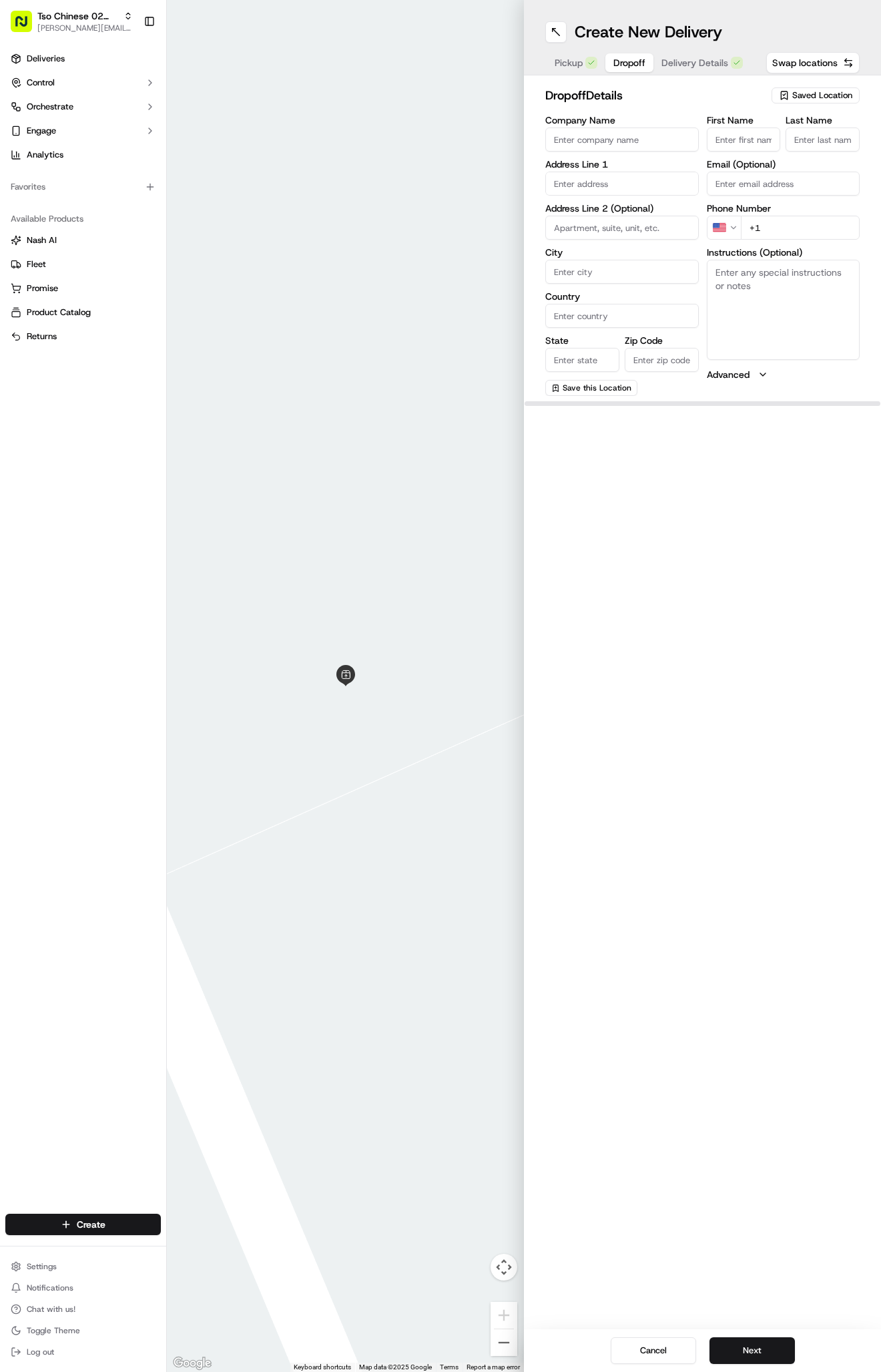
click at [626, 63] on span "Dropoff" at bounding box center [630, 63] width 32 height 14
click at [744, 276] on textarea "Instructions (Optional)" at bounding box center [784, 309] width 154 height 100
paste textarea "Company: Bexley at [GEOGRAPHIC_DATA]"
paste textarea "704"
type textarea "Company: Bexley at [GEOGRAPHIC_DATA] 704"
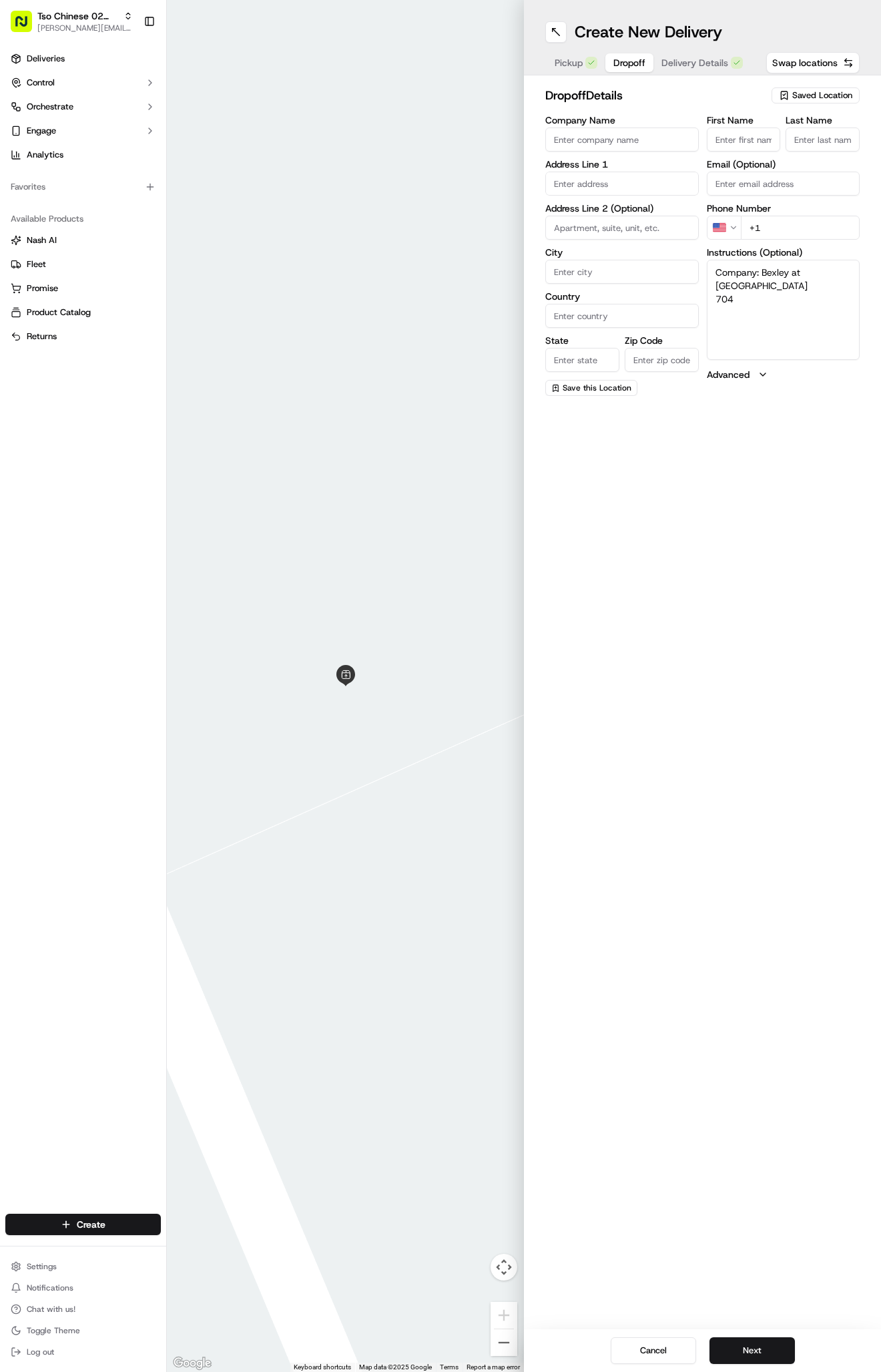
paste input "[PHONE_NUMBER]"
type input "[PHONE_NUMBER]"
paste input "[PERSON_NAME]"
type input "[PERSON_NAME]"
type input "."
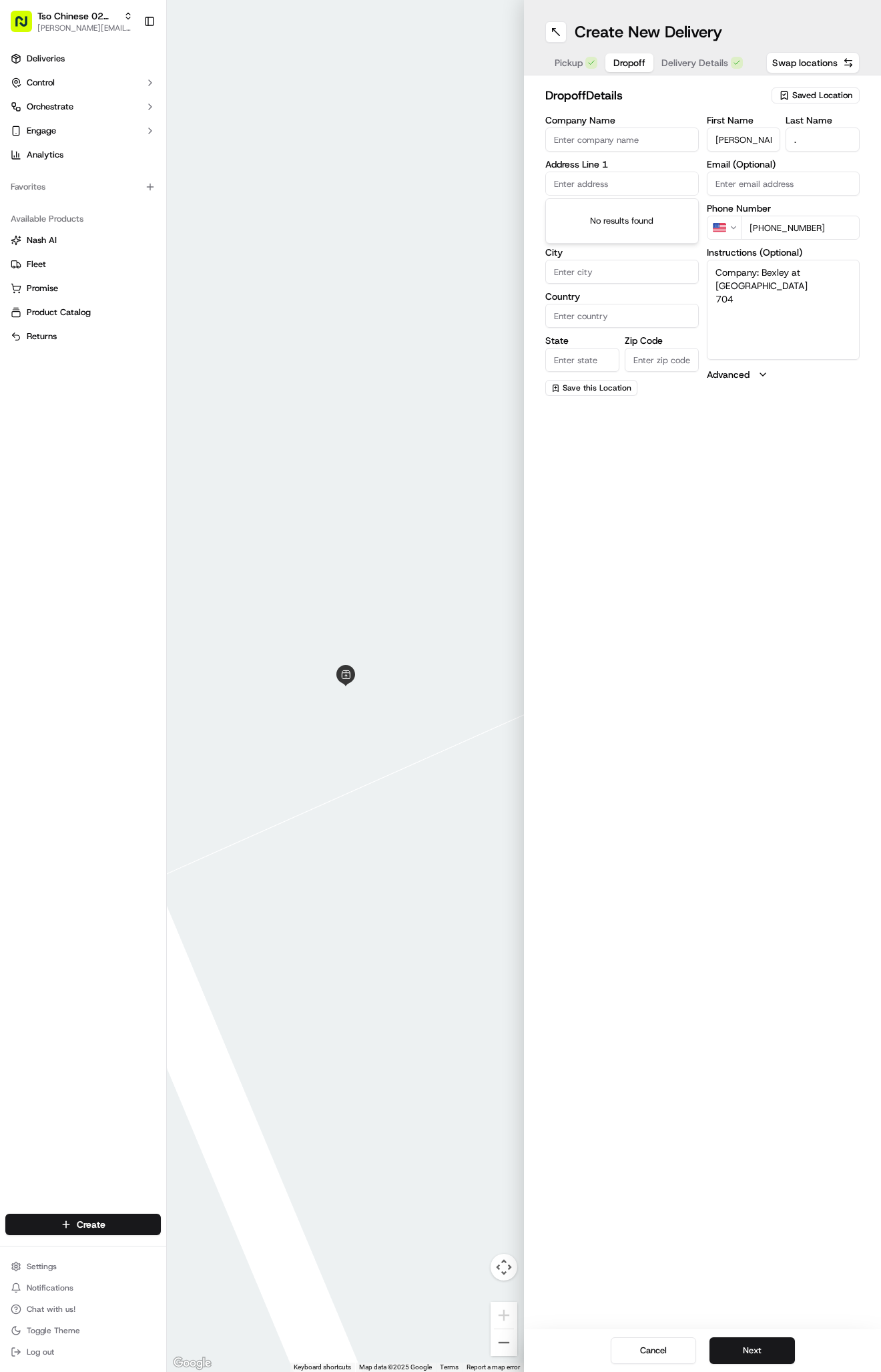
paste input "[STREET_ADDRESS][PERSON_NAME]"
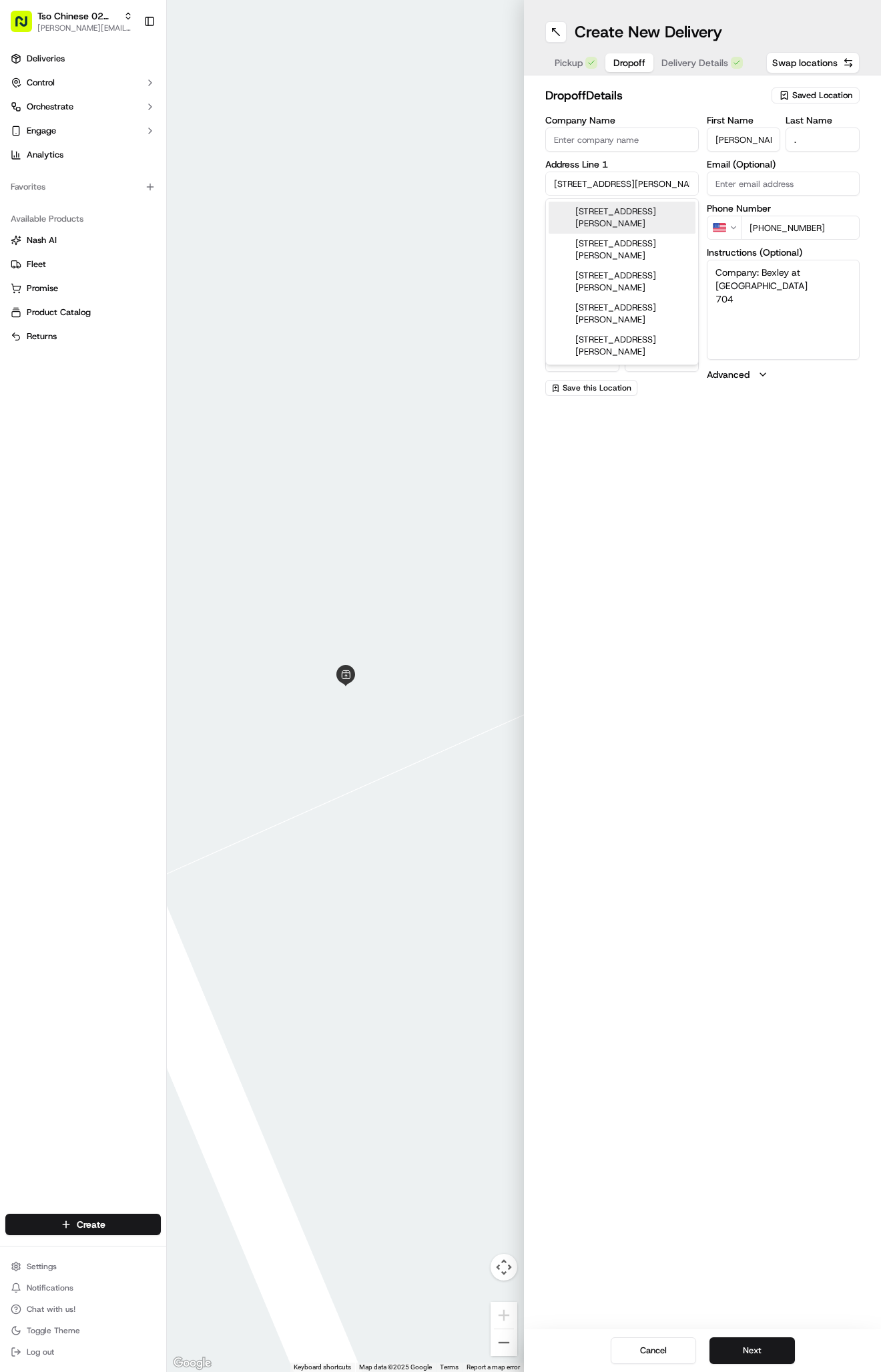
click at [642, 209] on div "[STREET_ADDRESS][PERSON_NAME]" at bounding box center [622, 218] width 147 height 32
type input "[STREET_ADDRESS][PERSON_NAME]"
type input "Austin"
type input "[GEOGRAPHIC_DATA]"
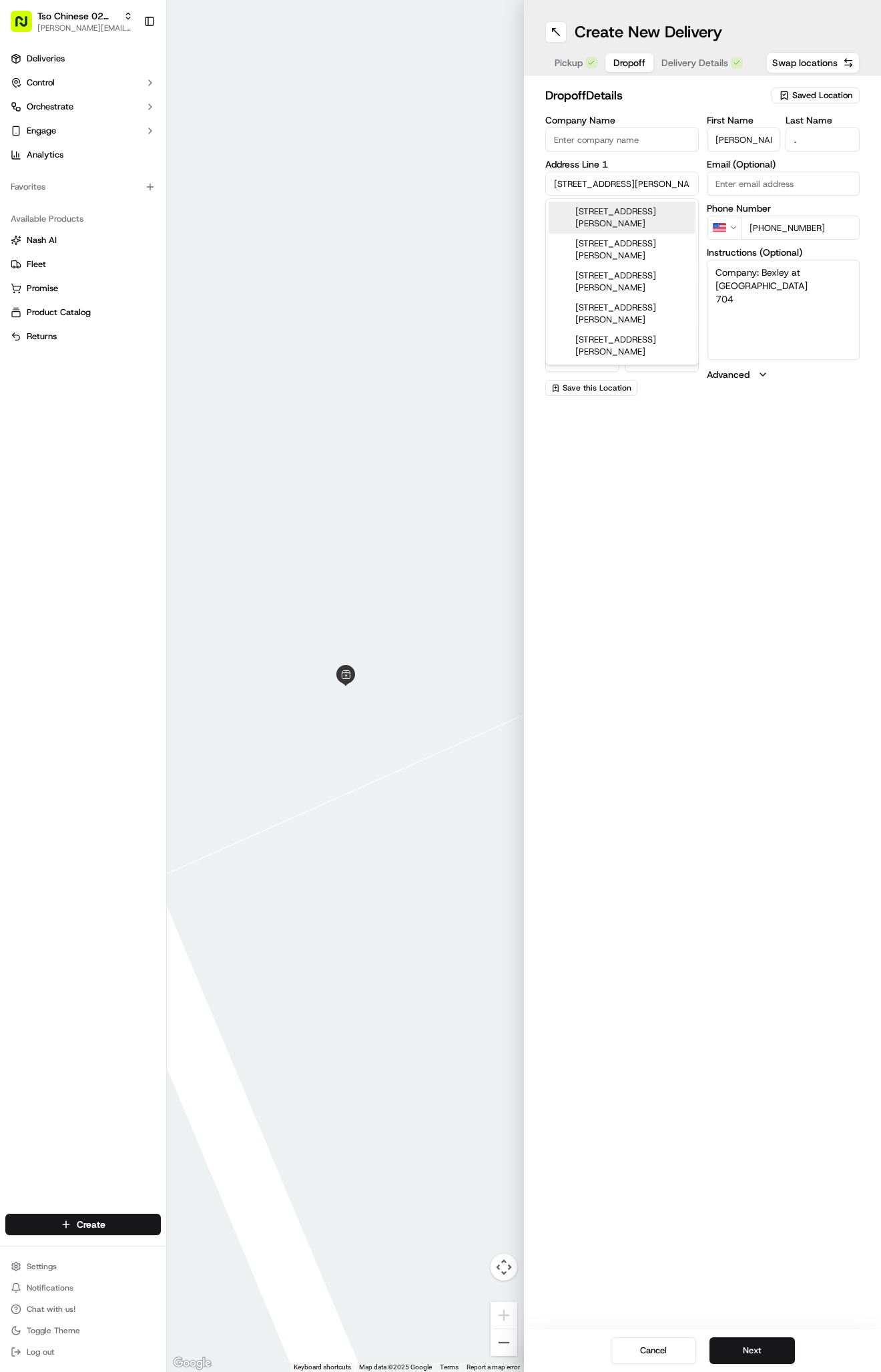
type input "78753"
type input "[STREET_ADDRESS][PERSON_NAME]"
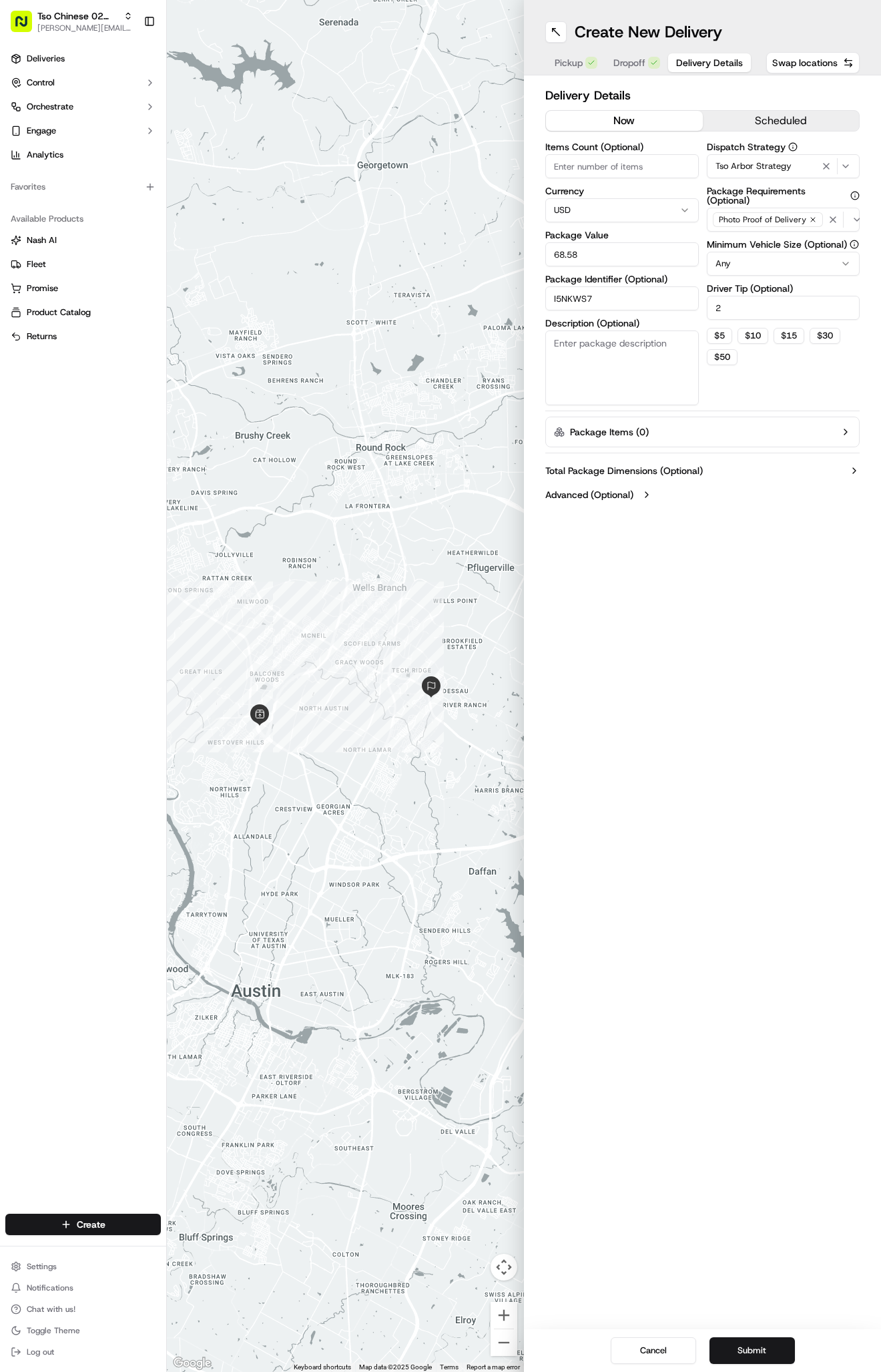
click at [688, 70] on button "Delivery Details" at bounding box center [709, 63] width 83 height 19
click at [688, 53] on div "Pickup Dropoff Delivery Details" at bounding box center [648, 63] width 207 height 24
click at [771, 1348] on button "Submit" at bounding box center [751, 1350] width 85 height 26
click at [771, 1348] on div "Cancel Submit" at bounding box center [703, 1350] width 357 height 43
